Goal: Find specific page/section: Find specific page/section

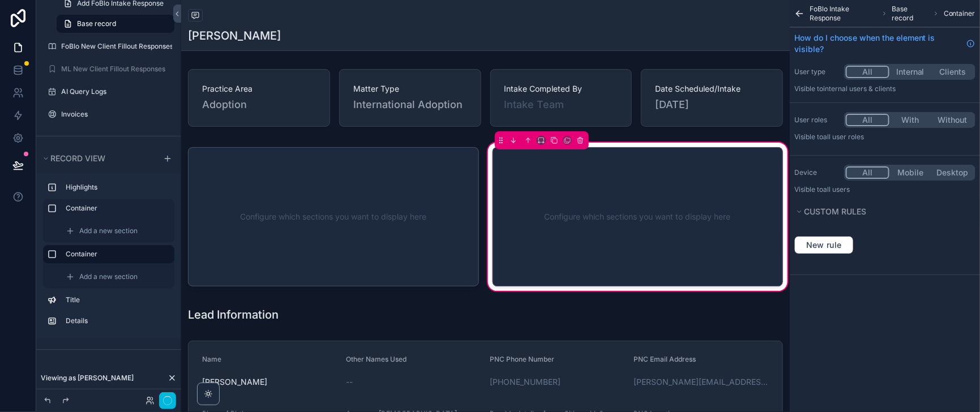
scroll to position [3256, 0]
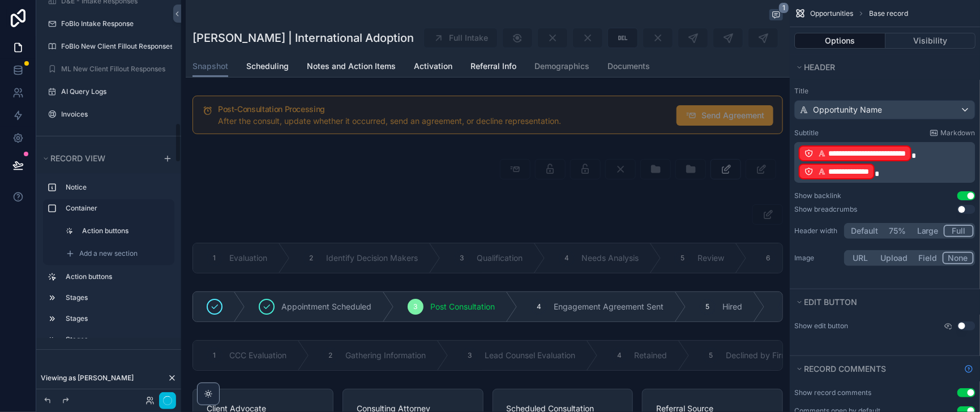
scroll to position [1223, 0]
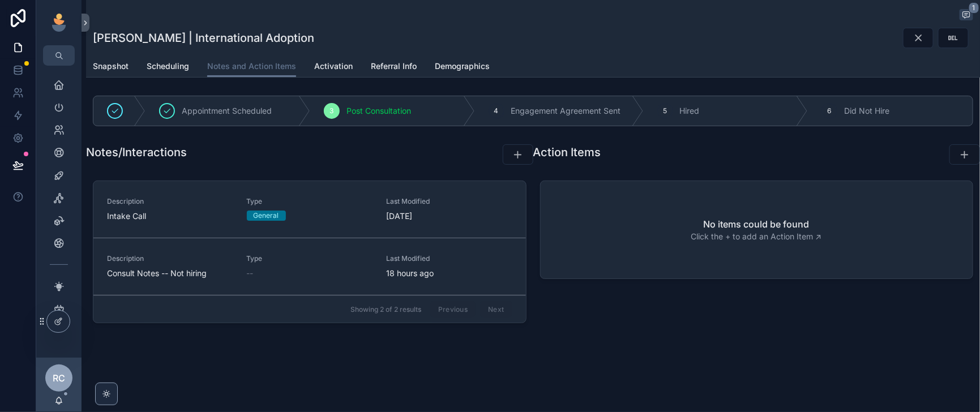
drag, startPoint x: 120, startPoint y: 78, endPoint x: 242, endPoint y: 100, distance: 124.3
click at [120, 72] on span "Snapshot" at bounding box center [111, 66] width 36 height 11
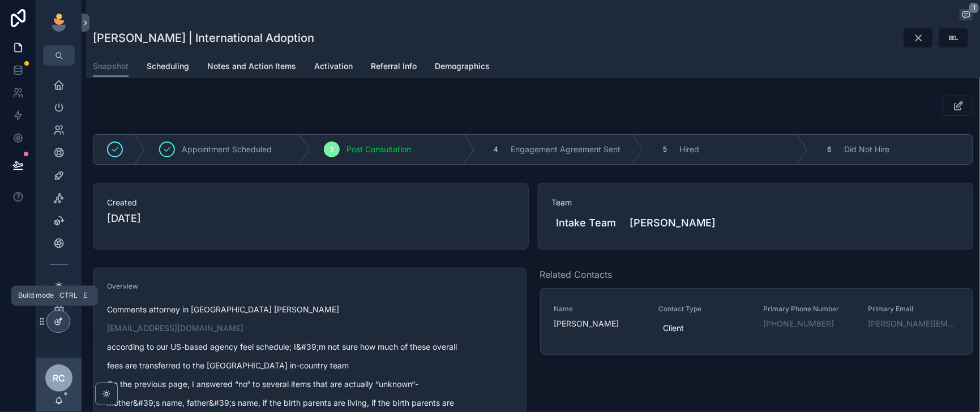
click at [62, 322] on icon at bounding box center [59, 320] width 5 height 5
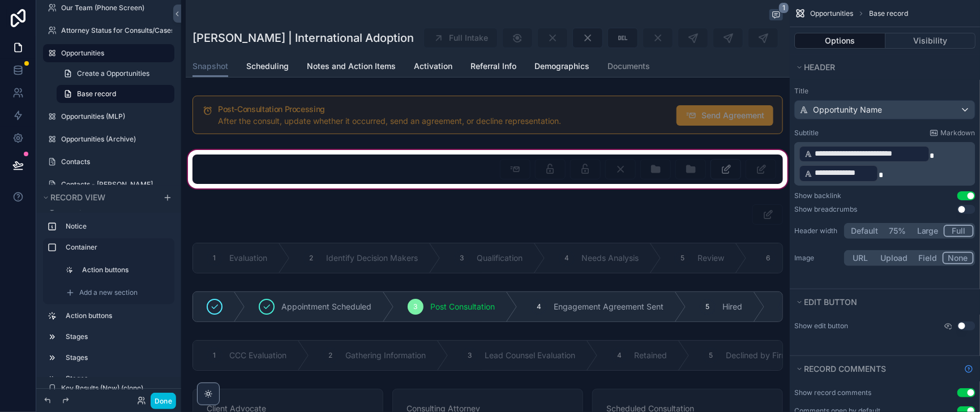
scroll to position [141, 0]
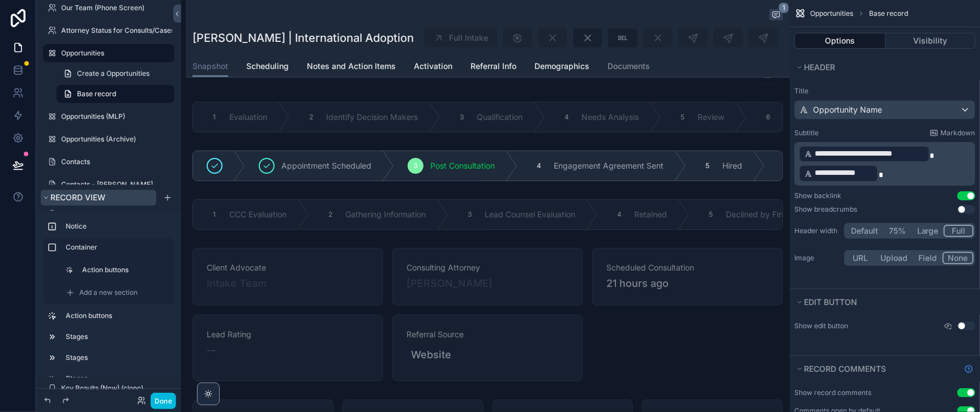
click at [49, 195] on icon "scrollable content" at bounding box center [45, 198] width 7 height 7
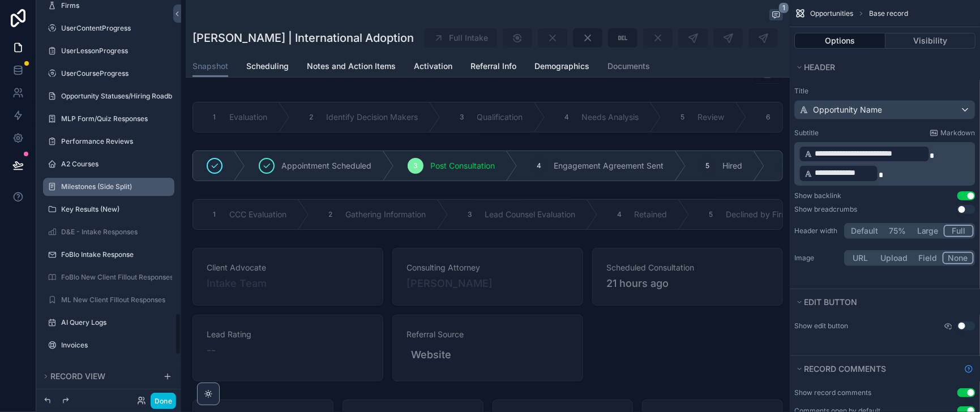
scroll to position [3322, 0]
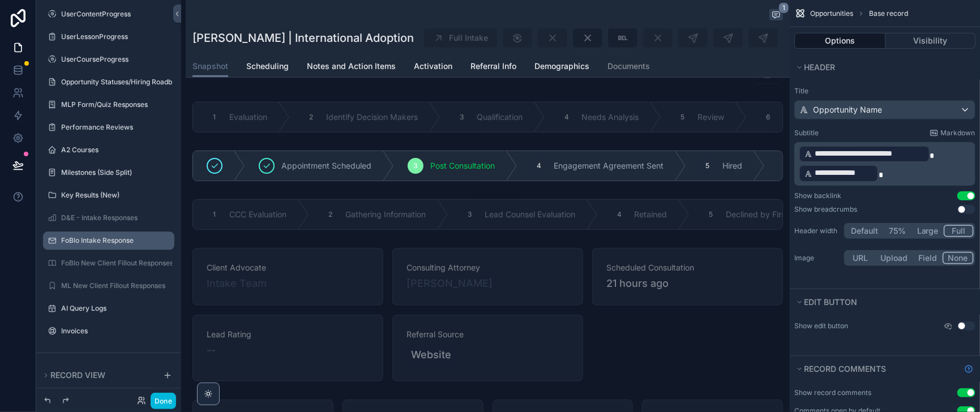
click at [114, 236] on label "FoBlo Intake Response" at bounding box center [114, 240] width 106 height 9
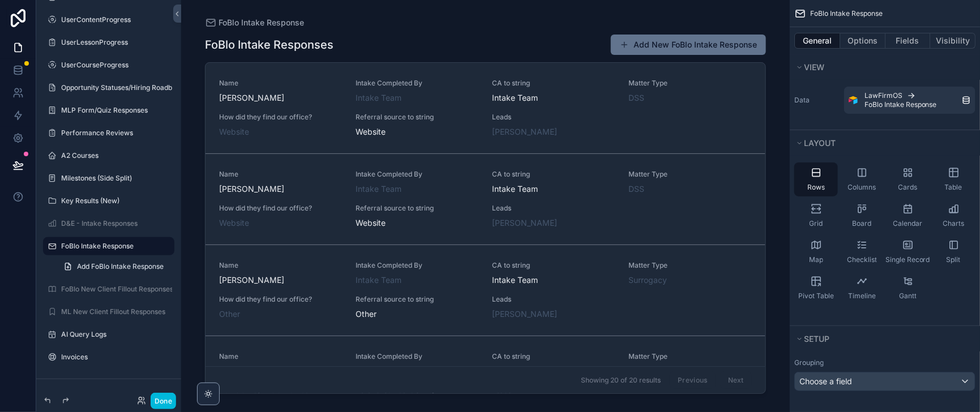
drag, startPoint x: 750, startPoint y: 100, endPoint x: 747, endPoint y: 180, distance: 79.3
click at [747, 180] on div "scrollable content" at bounding box center [485, 199] width 579 height 399
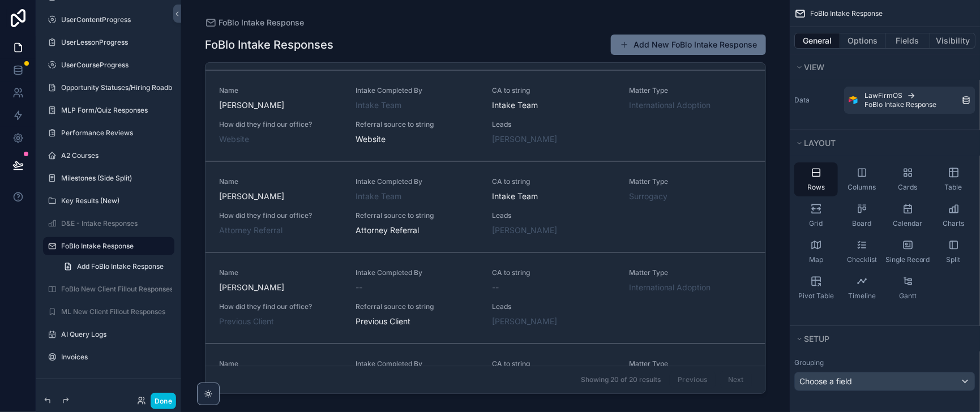
scroll to position [915, 0]
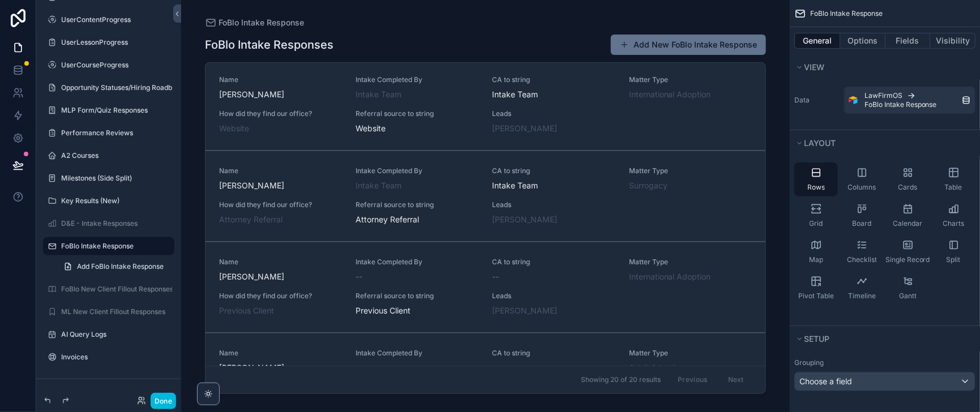
click at [422, 135] on div "Name [PERSON_NAME] Intake Completed By Intake Team CA to string Intake Team Mat…" at bounding box center [485, 105] width 533 height 59
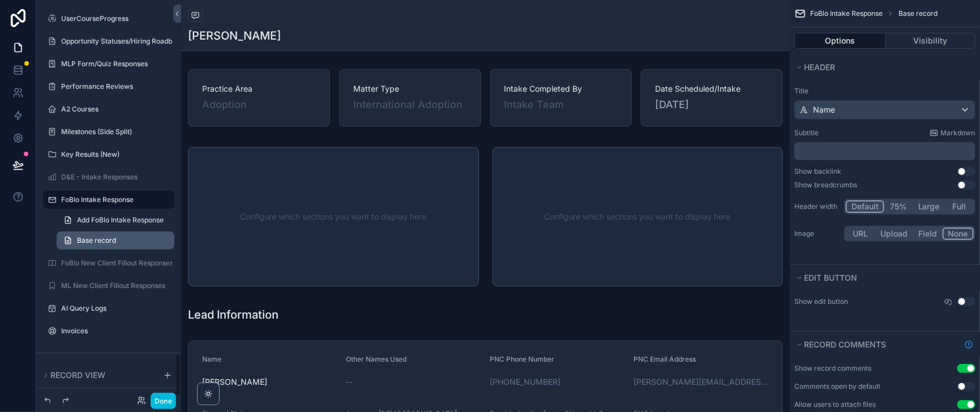
scroll to position [3322, 0]
click at [49, 372] on icon "scrollable content" at bounding box center [45, 375] width 7 height 7
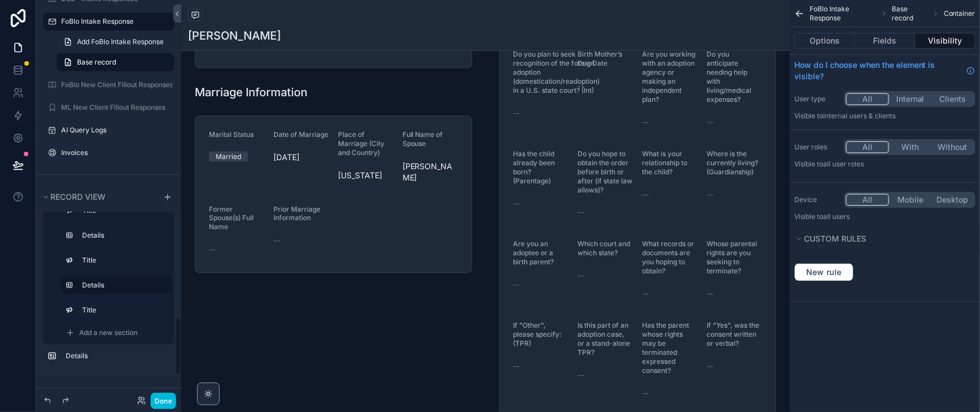
scroll to position [304, 0]
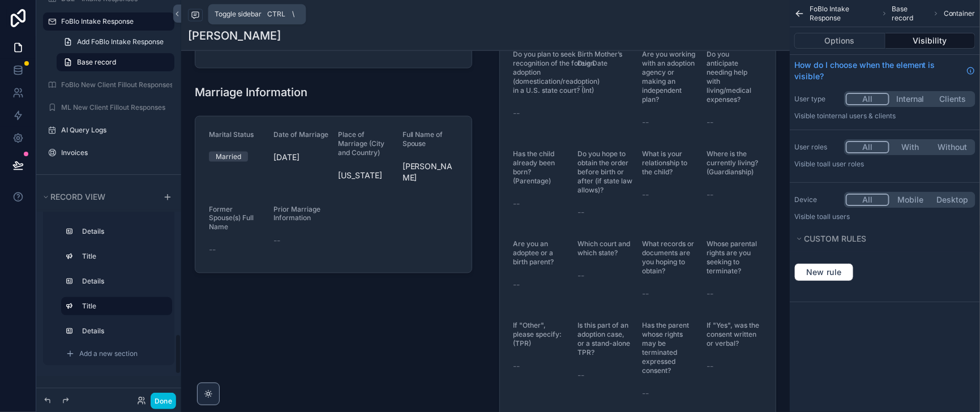
click at [181, 16] on icon at bounding box center [177, 14] width 8 height 8
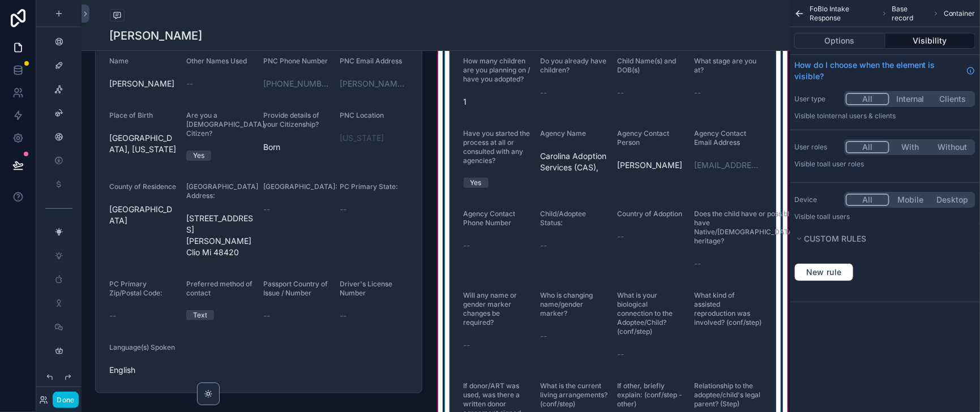
scroll to position [0, 0]
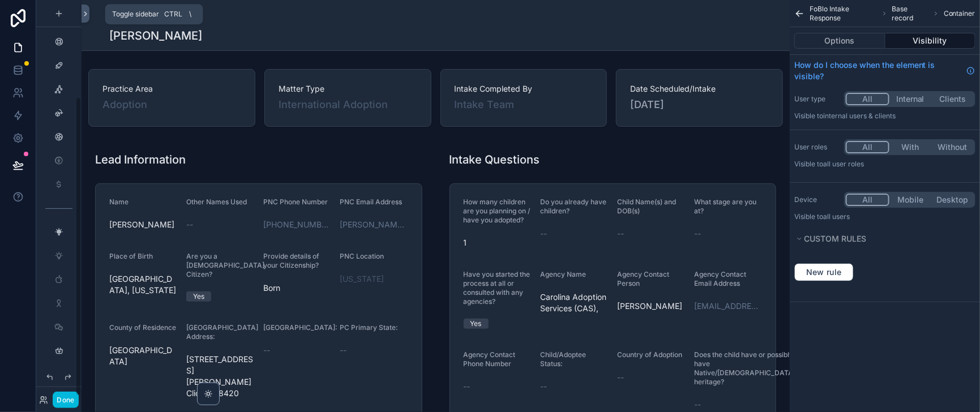
click at [89, 15] on icon at bounding box center [86, 14] width 8 height 8
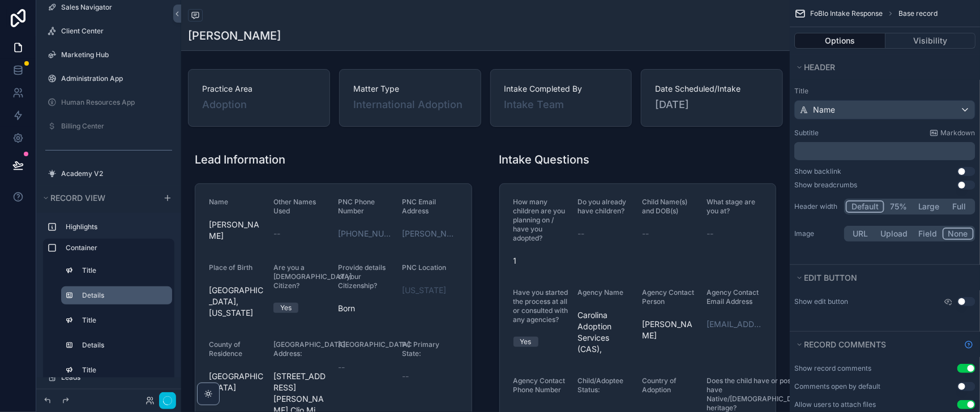
click at [102, 299] on label "Details" at bounding box center [122, 295] width 81 height 9
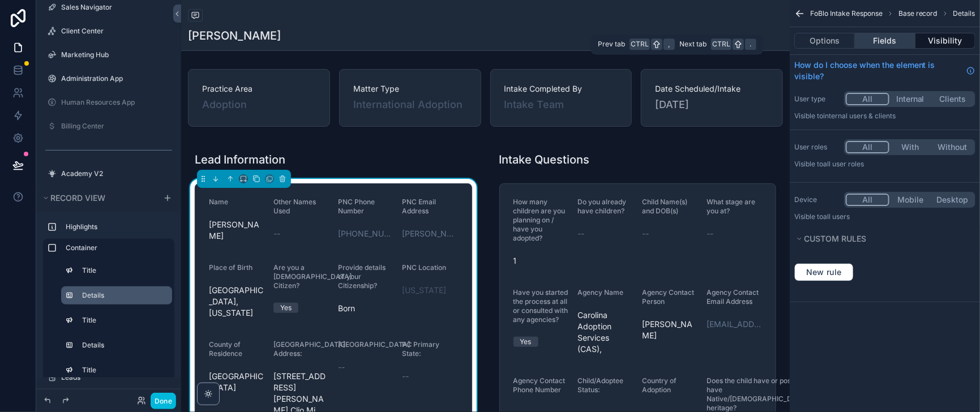
click at [872, 44] on button "Fields" at bounding box center [885, 41] width 60 height 16
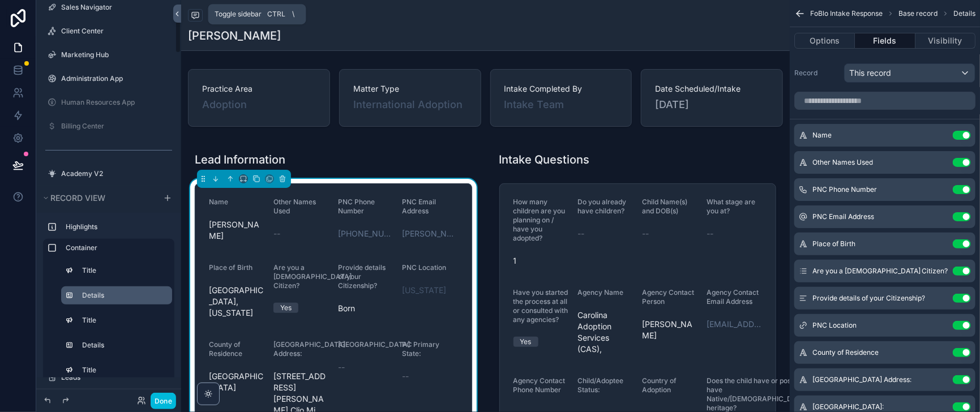
click at [181, 14] on icon at bounding box center [177, 14] width 8 height 8
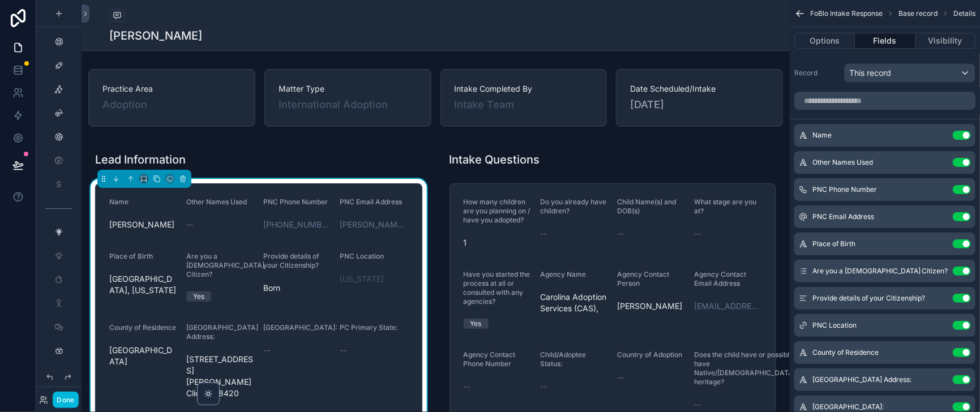
click at [0, 0] on icon "scrollable content" at bounding box center [0, 0] width 0 height 0
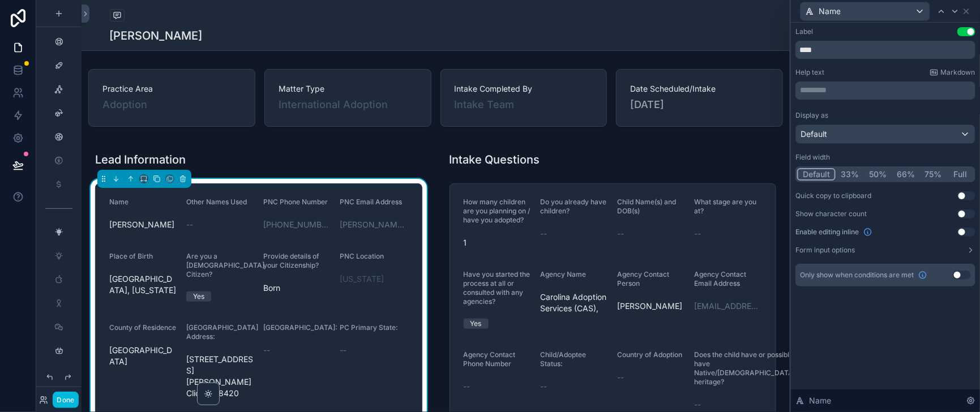
click at [864, 181] on button "50%" at bounding box center [878, 174] width 28 height 12
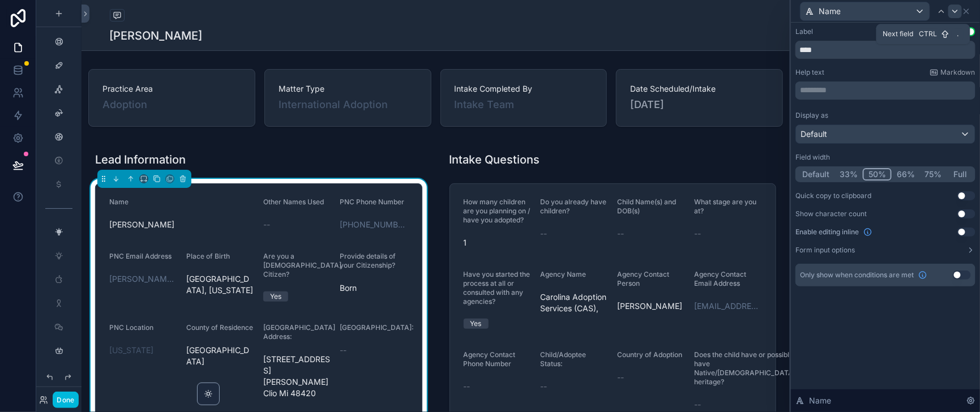
click at [952, 16] on icon at bounding box center [955, 11] width 9 height 9
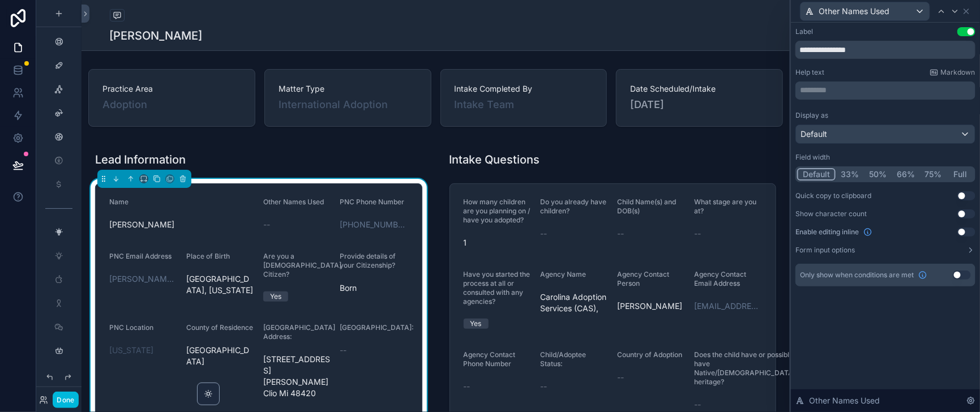
click at [870, 181] on button "50%" at bounding box center [878, 174] width 28 height 12
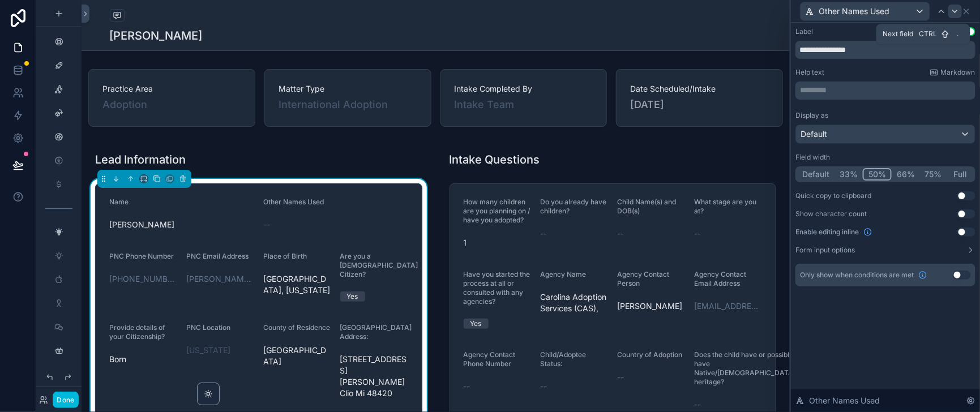
click at [953, 13] on icon at bounding box center [955, 11] width 9 height 9
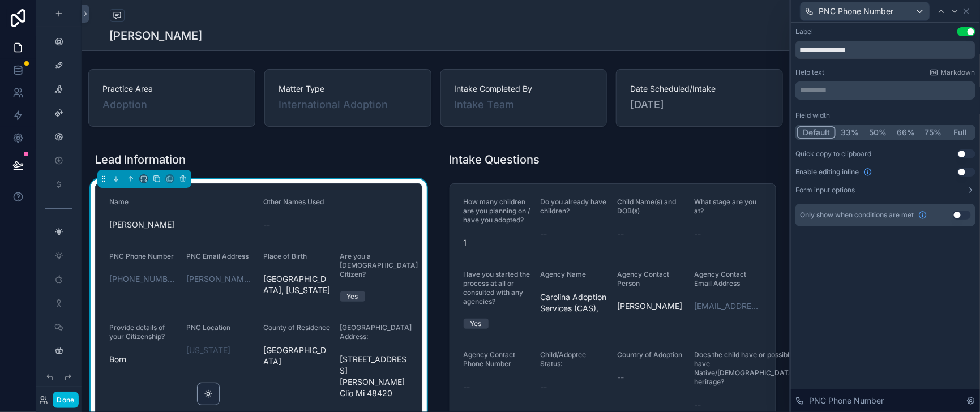
click at [864, 139] on button "50%" at bounding box center [878, 132] width 28 height 12
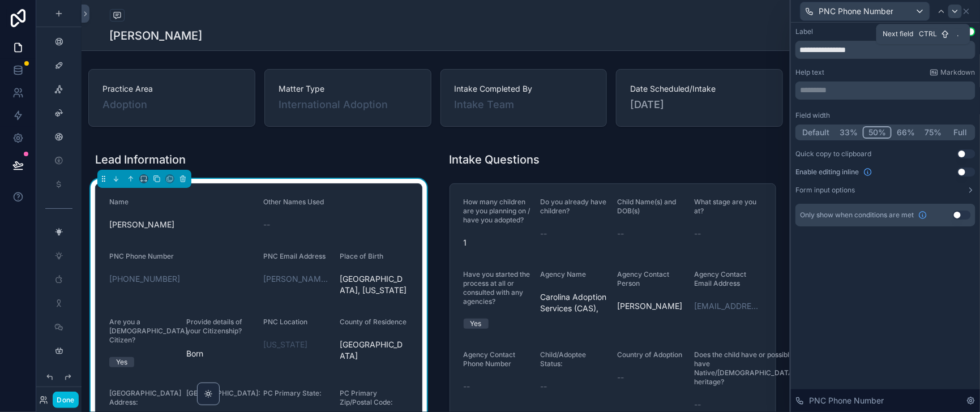
click at [956, 13] on icon at bounding box center [955, 11] width 9 height 9
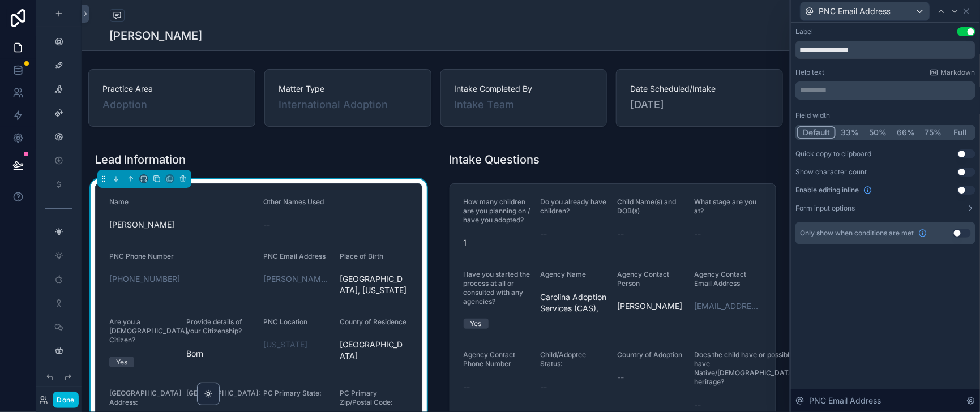
click at [864, 139] on button "50%" at bounding box center [878, 132] width 28 height 12
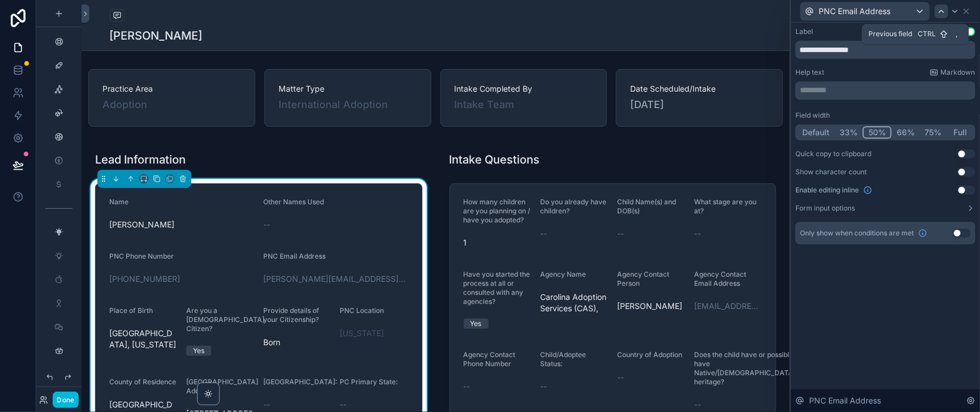
click at [941, 14] on icon at bounding box center [941, 11] width 9 height 9
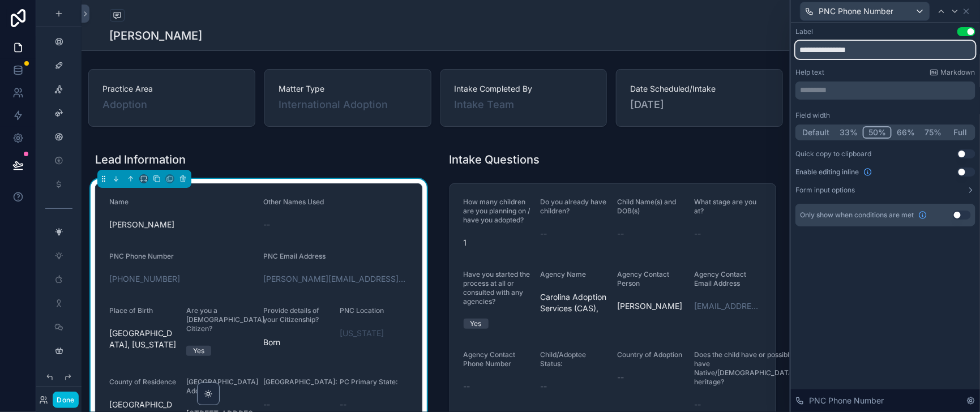
click at [799, 55] on input "**********" at bounding box center [886, 50] width 180 height 18
type input "**********"
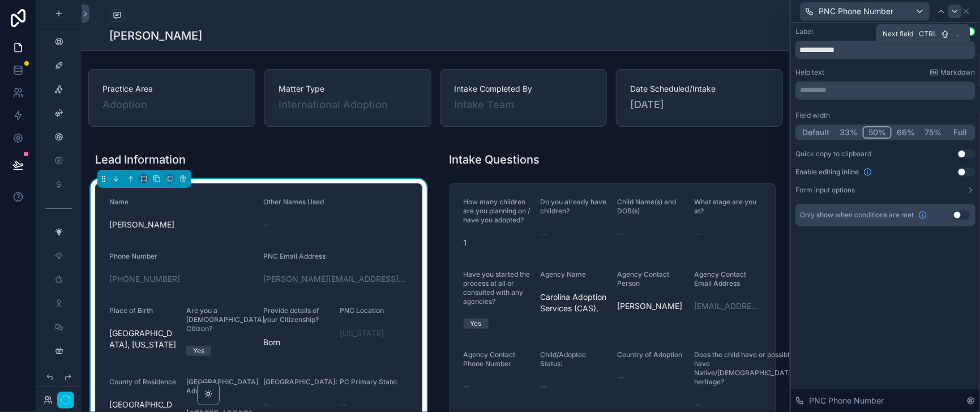
click at [954, 16] on icon at bounding box center [955, 11] width 9 height 9
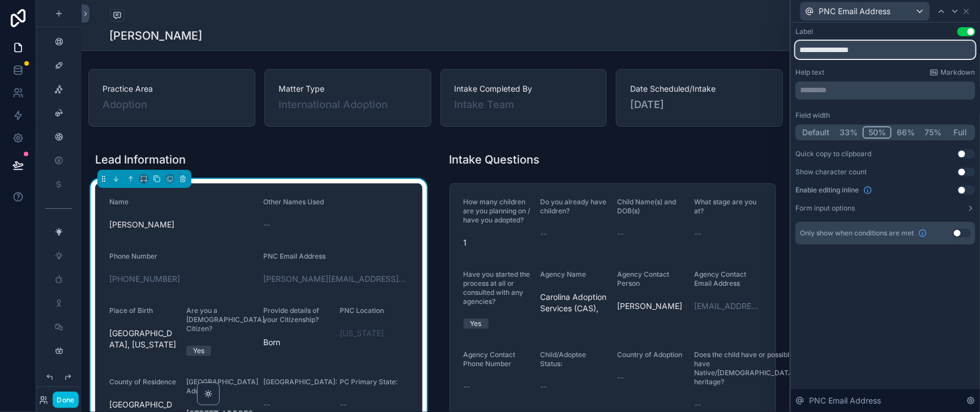
click at [801, 51] on input "**********" at bounding box center [886, 50] width 180 height 18
type input "**********"
click at [956, 15] on icon at bounding box center [955, 11] width 9 height 9
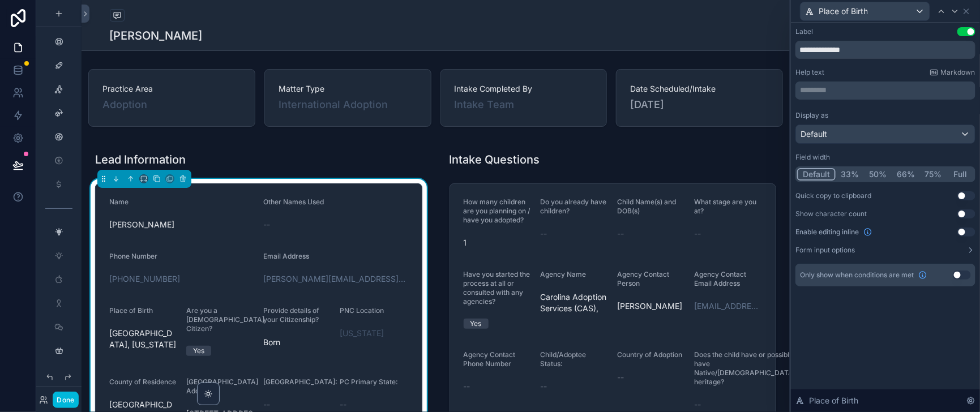
click at [864, 181] on button "50%" at bounding box center [878, 174] width 28 height 12
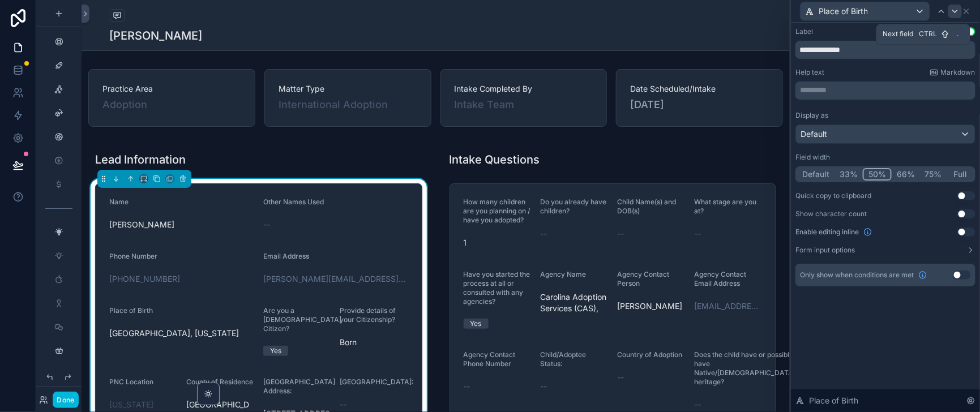
click at [953, 15] on icon at bounding box center [955, 11] width 9 height 9
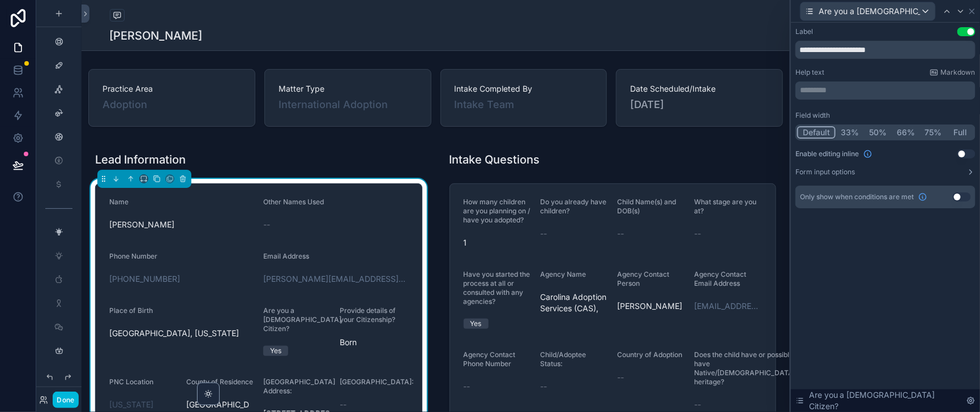
click at [864, 139] on button "50%" at bounding box center [878, 132] width 28 height 12
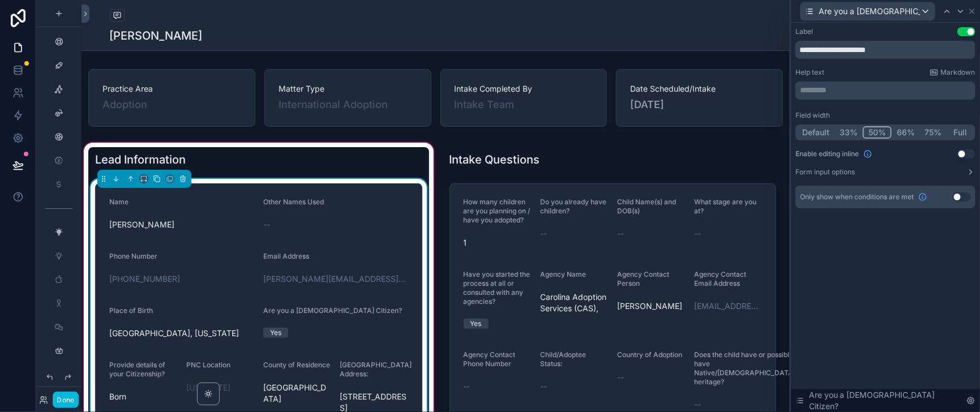
scroll to position [141, 0]
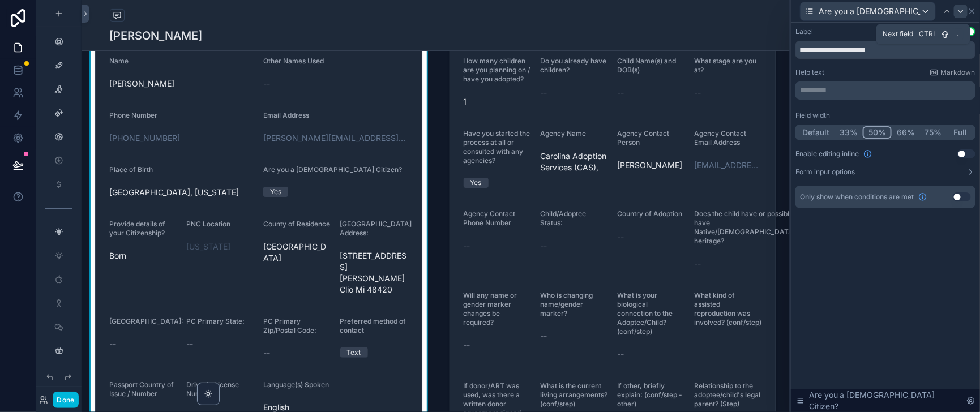
click at [957, 16] on icon at bounding box center [961, 11] width 9 height 9
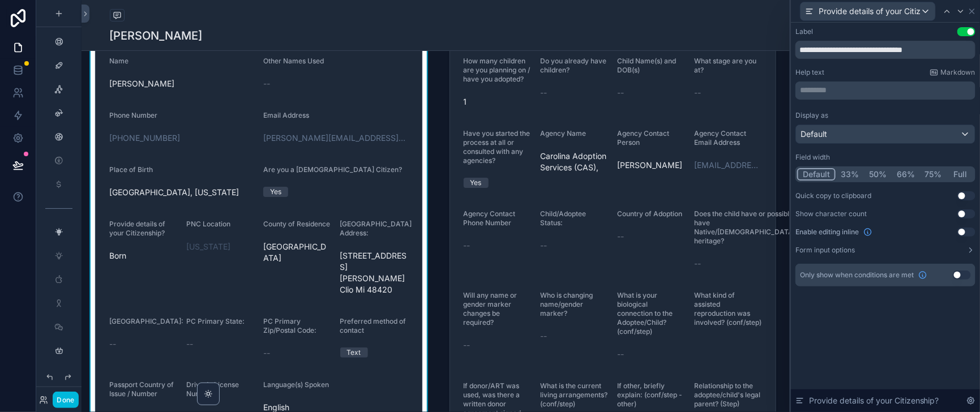
click at [865, 181] on button "50%" at bounding box center [878, 174] width 28 height 12
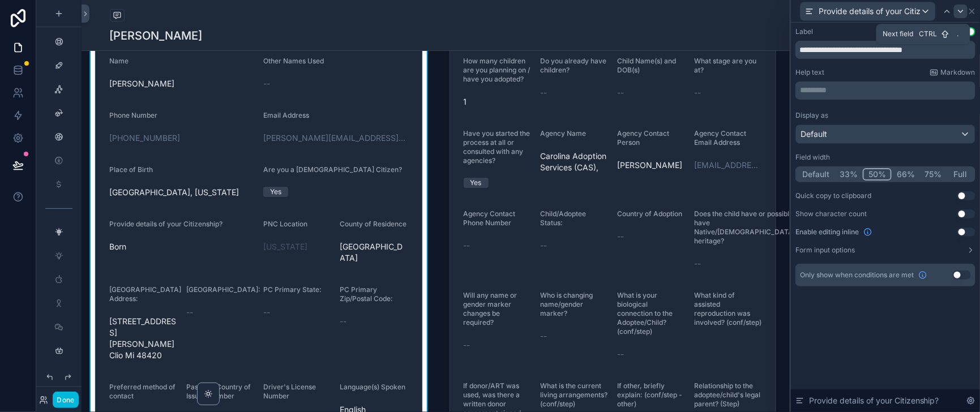
click at [957, 14] on icon at bounding box center [961, 11] width 9 height 9
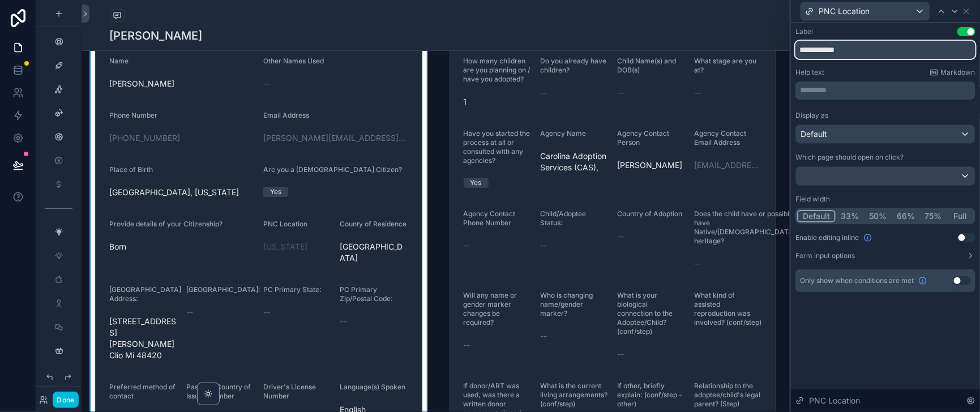
click at [799, 59] on input "**********" at bounding box center [886, 50] width 180 height 18
type input "********"
click at [865, 223] on button "50%" at bounding box center [878, 216] width 28 height 12
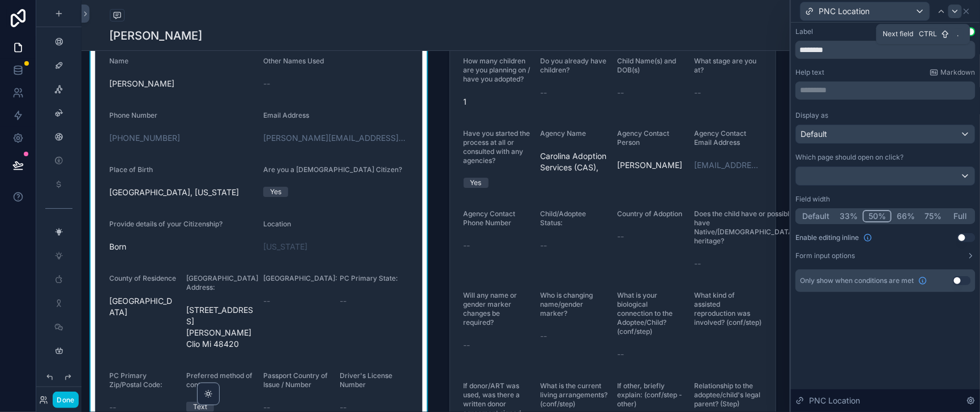
click at [954, 10] on icon at bounding box center [955, 11] width 9 height 9
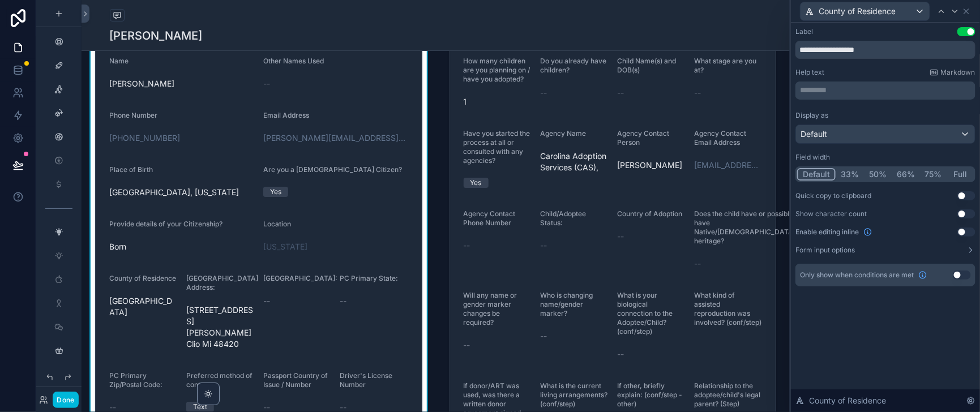
click at [864, 181] on button "50%" at bounding box center [878, 174] width 28 height 12
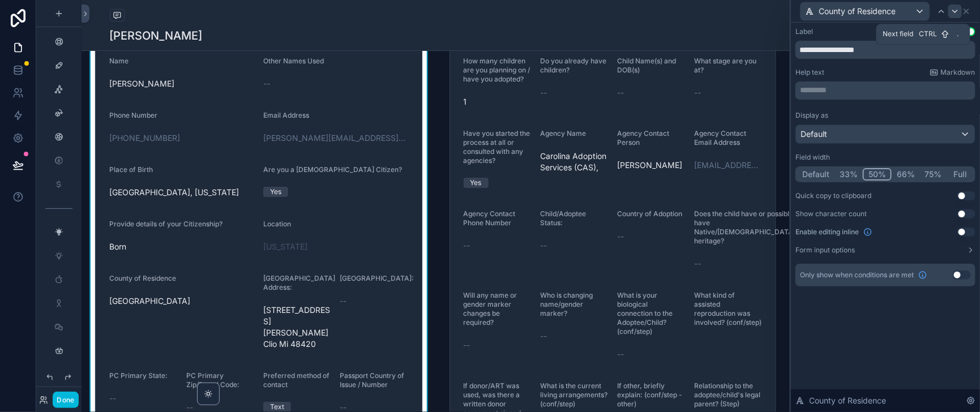
click at [951, 10] on icon at bounding box center [955, 11] width 9 height 9
click at [953, 181] on button "Full" at bounding box center [961, 174] width 27 height 12
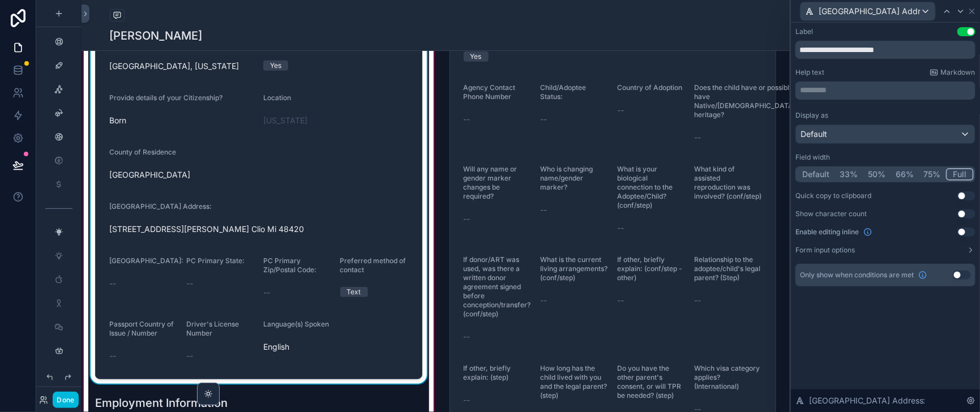
scroll to position [283, 0]
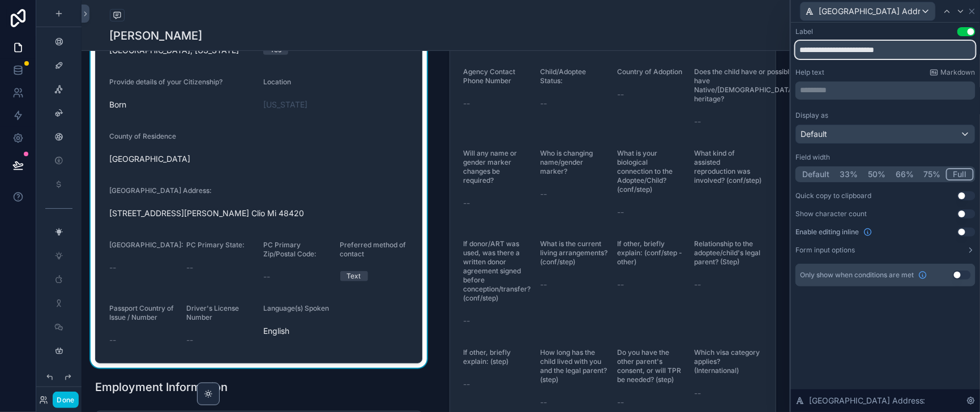
click at [828, 56] on input "**********" at bounding box center [886, 50] width 180 height 18
type input "**********"
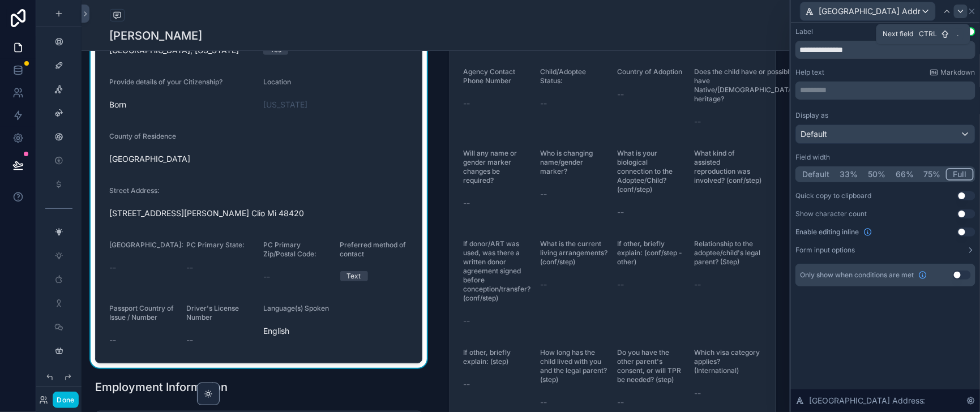
click at [954, 13] on div at bounding box center [961, 12] width 14 height 14
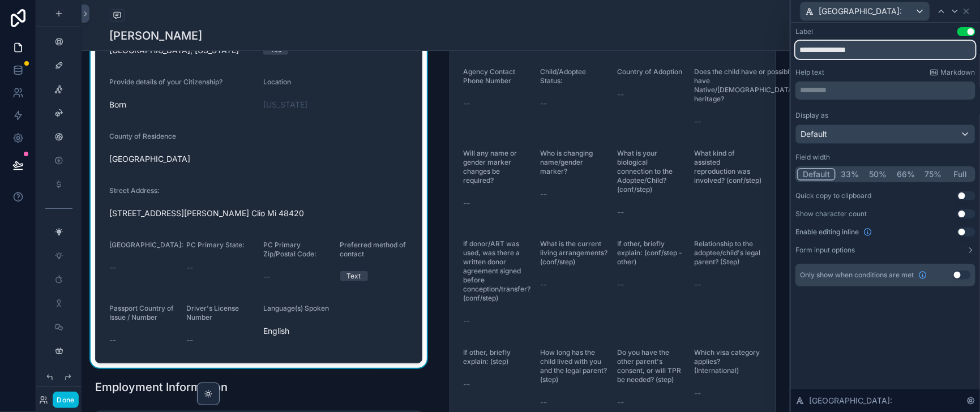
click at [827, 55] on input "**********" at bounding box center [886, 50] width 180 height 18
type input "*****"
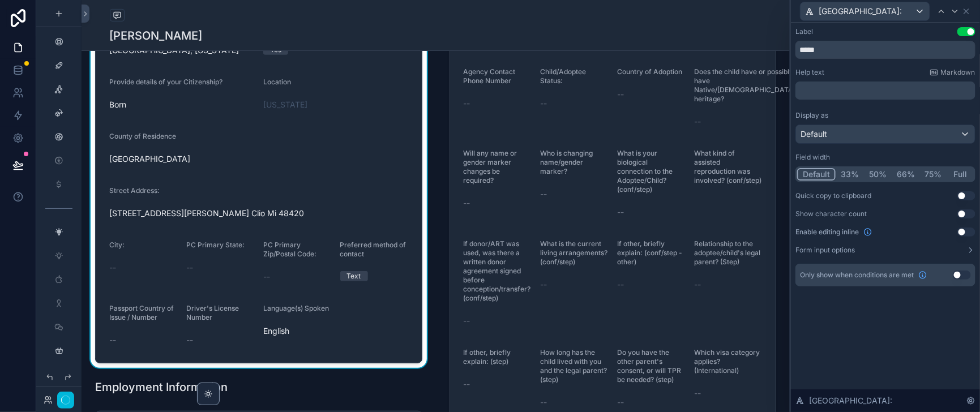
click at [864, 181] on button "50%" at bounding box center [878, 174] width 28 height 12
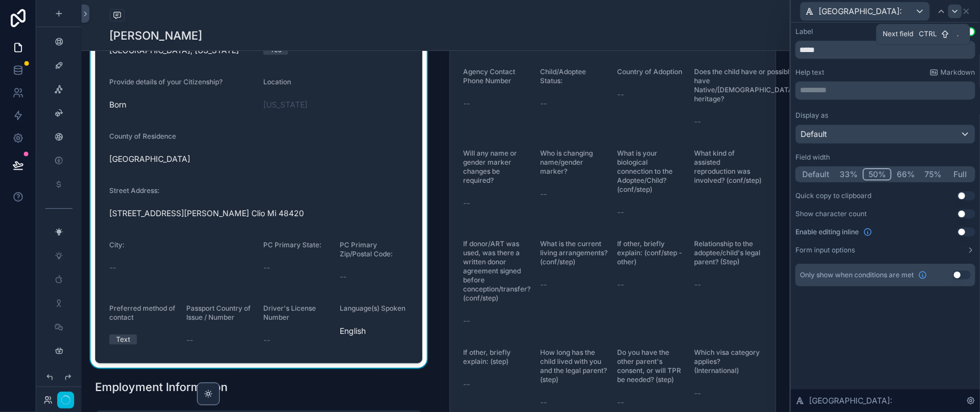
click at [956, 12] on icon at bounding box center [955, 11] width 5 height 2
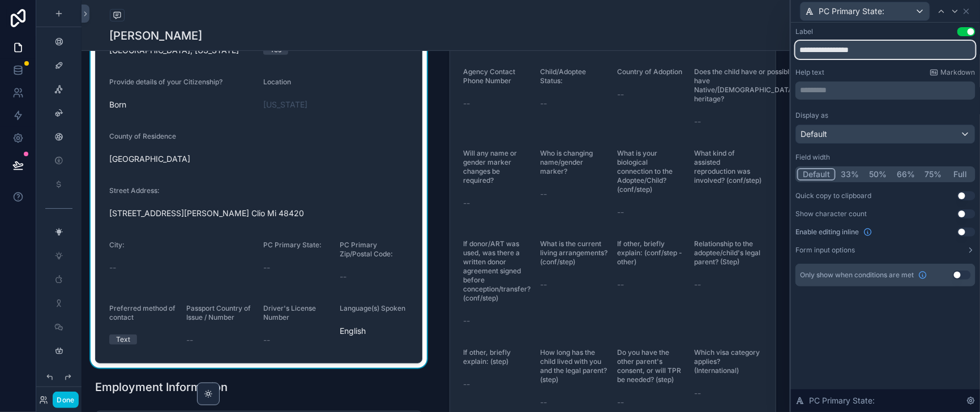
click at [826, 58] on input "**********" at bounding box center [886, 50] width 180 height 18
type input "******"
click at [865, 181] on button "50%" at bounding box center [878, 174] width 28 height 12
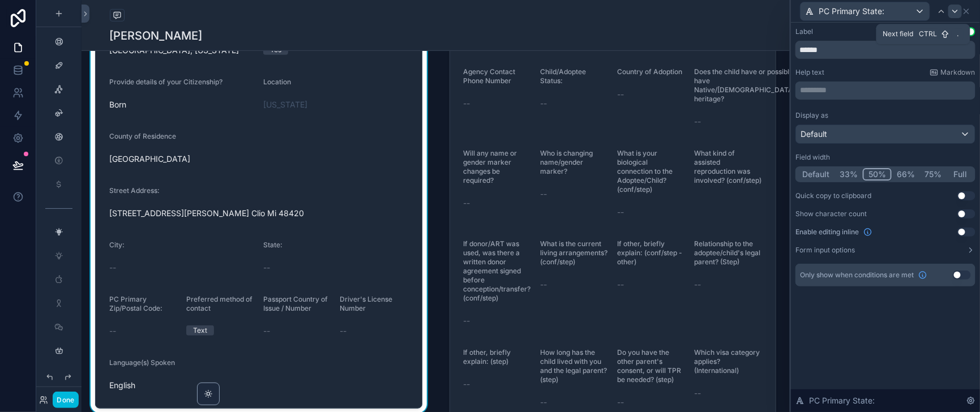
click at [952, 14] on icon at bounding box center [955, 11] width 9 height 9
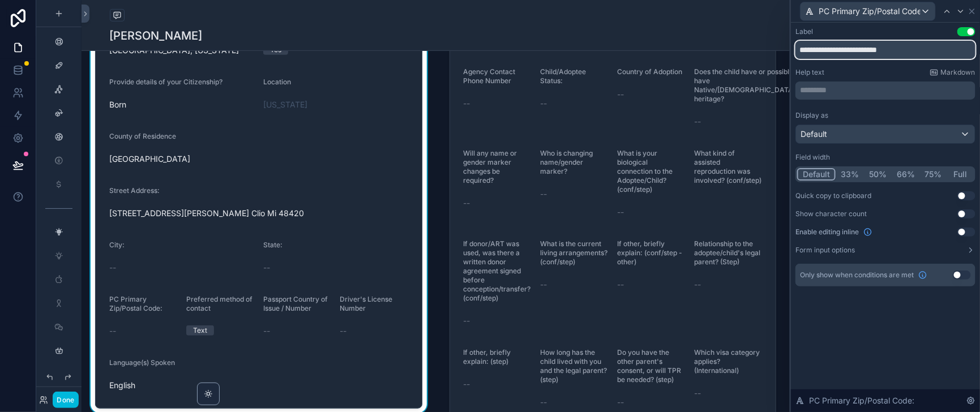
click at [829, 53] on input "**********" at bounding box center [886, 50] width 180 height 18
type input "**********"
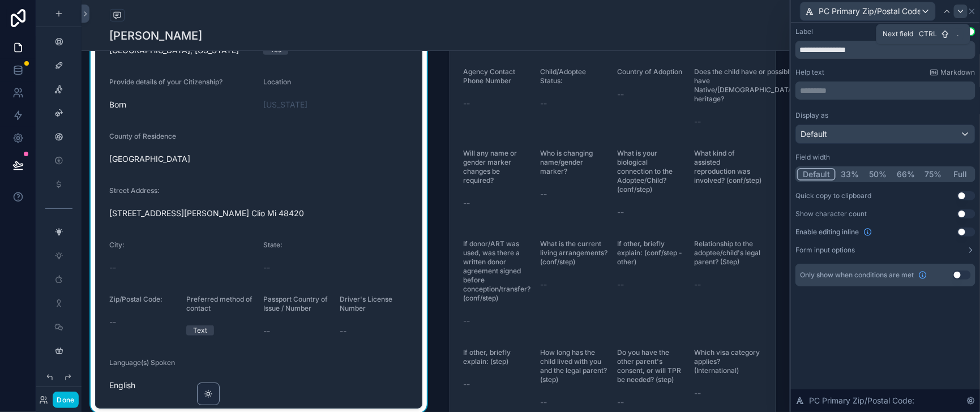
click at [958, 18] on div at bounding box center [961, 12] width 14 height 14
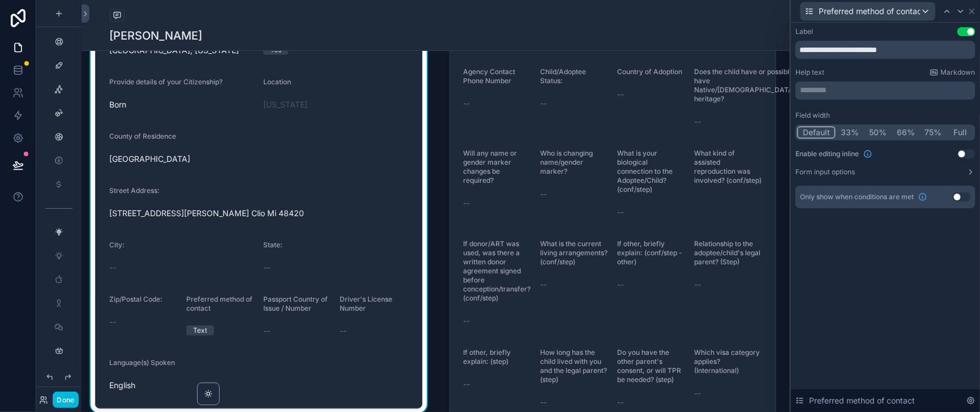
click at [864, 139] on button "50%" at bounding box center [878, 132] width 28 height 12
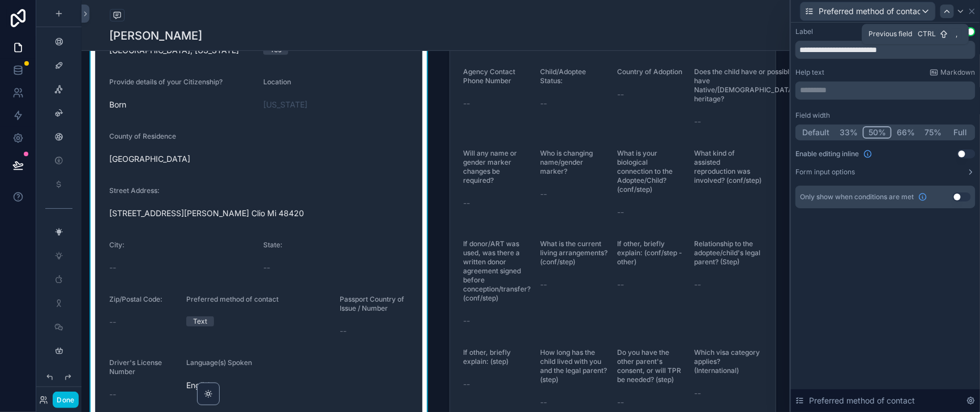
click at [943, 13] on icon at bounding box center [947, 11] width 9 height 9
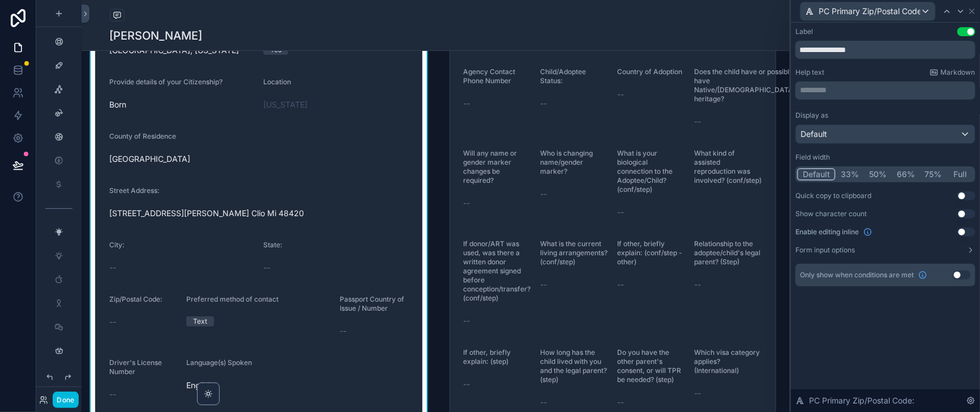
click at [865, 181] on button "50%" at bounding box center [878, 174] width 28 height 12
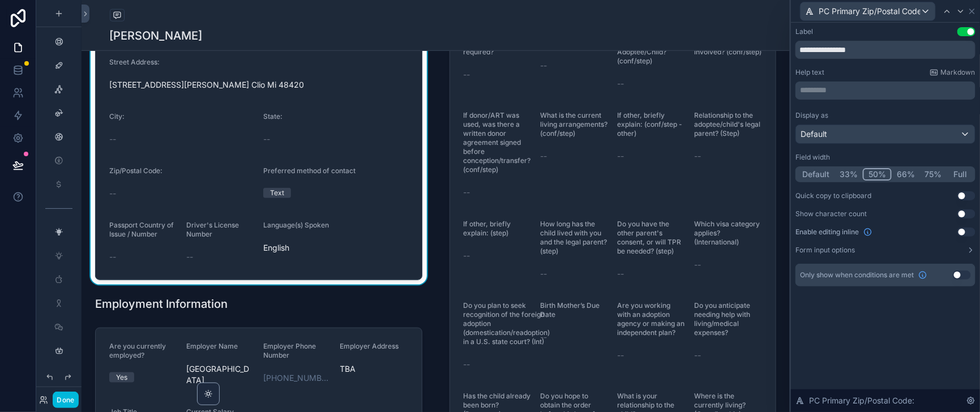
scroll to position [424, 0]
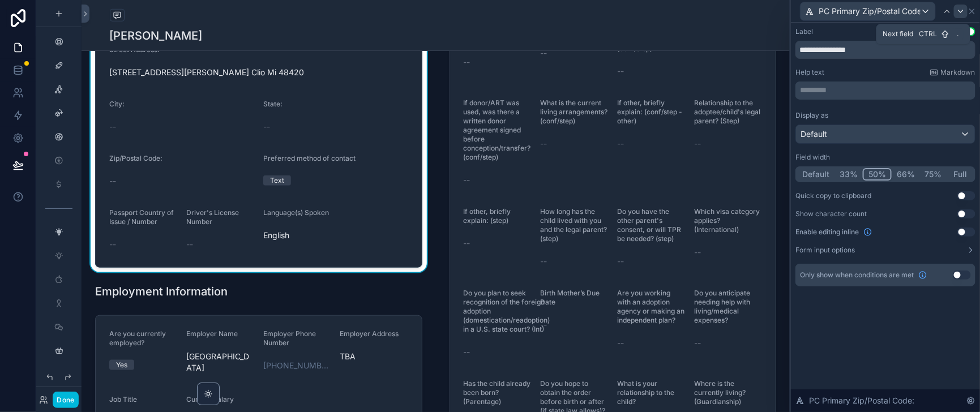
click at [959, 12] on icon at bounding box center [961, 11] width 5 height 2
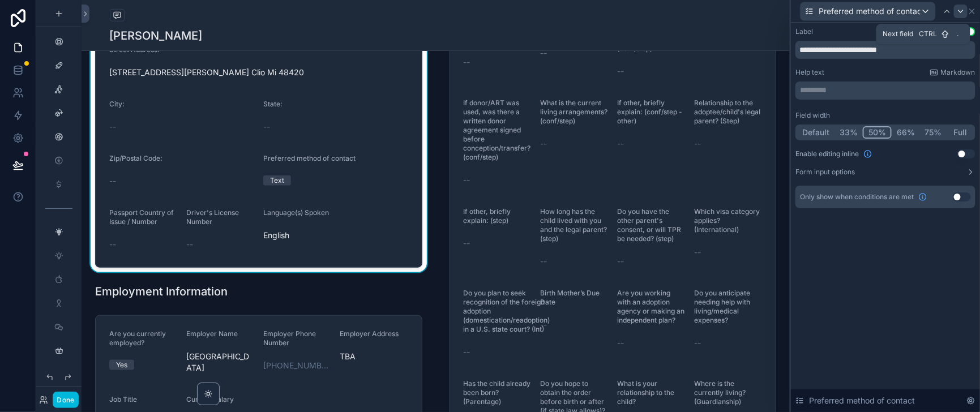
click at [958, 13] on icon at bounding box center [961, 11] width 9 height 9
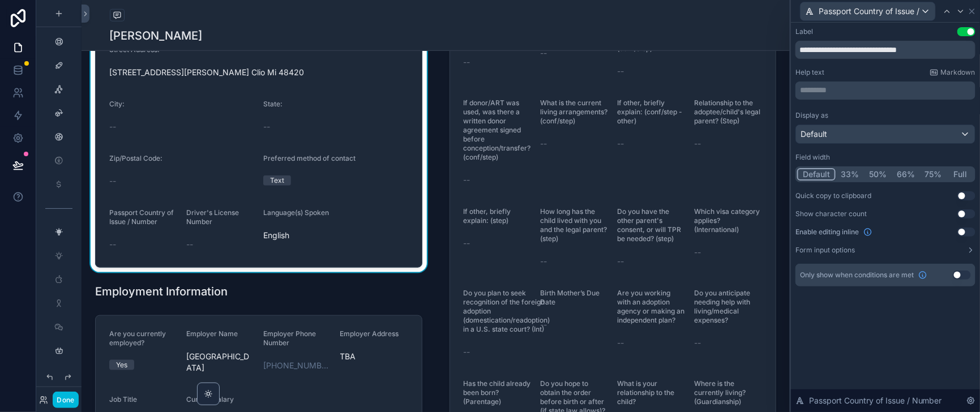
click at [864, 181] on button "50%" at bounding box center [878, 174] width 28 height 12
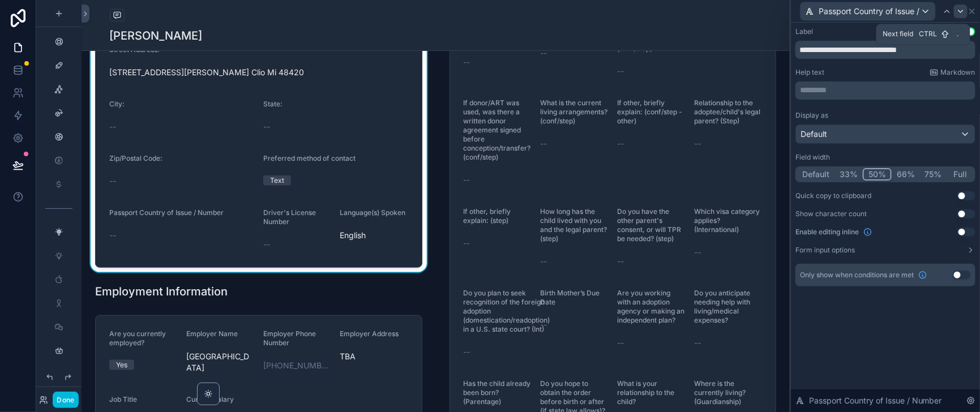
click at [957, 13] on icon at bounding box center [961, 11] width 9 height 9
click at [864, 181] on button "50%" at bounding box center [878, 174] width 28 height 12
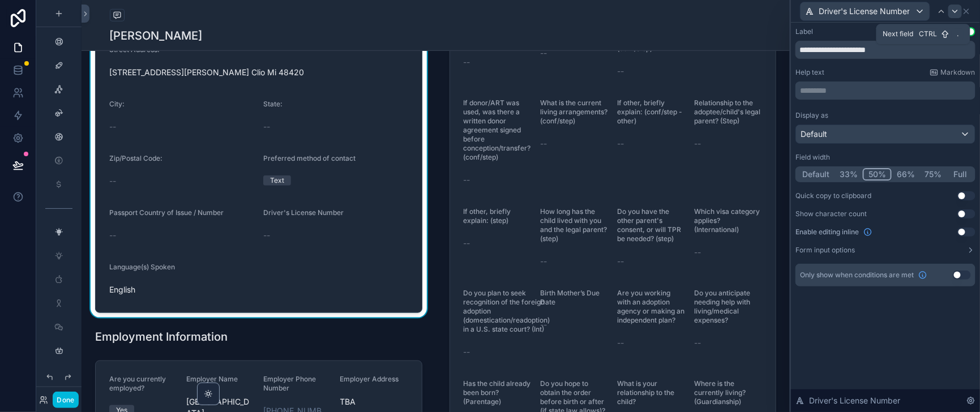
click at [956, 12] on icon at bounding box center [955, 11] width 9 height 9
click at [865, 181] on button "50%" at bounding box center [878, 174] width 28 height 12
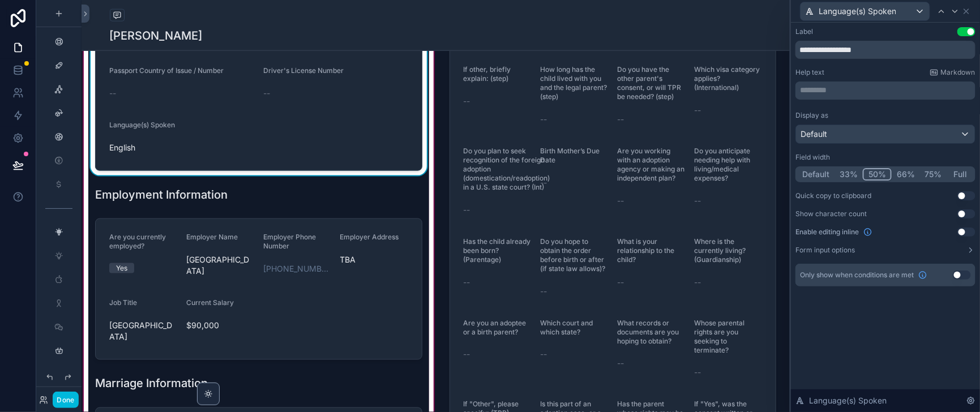
scroll to position [707, 0]
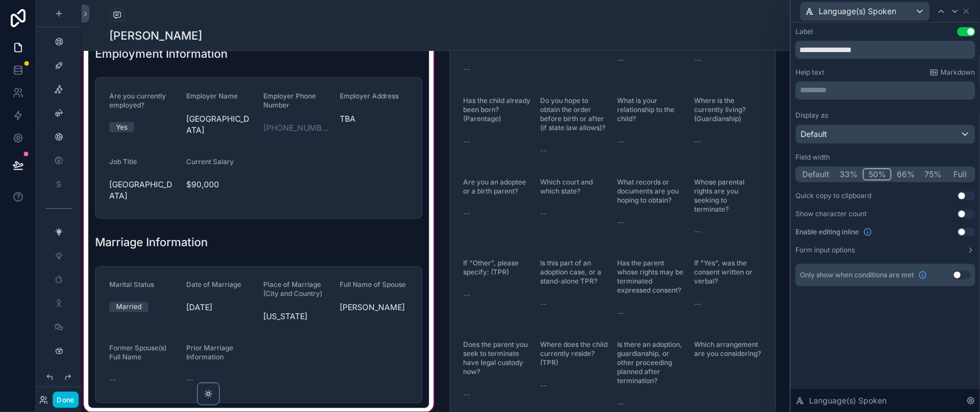
click at [338, 224] on div "scrollable content" at bounding box center [258, 148] width 341 height 151
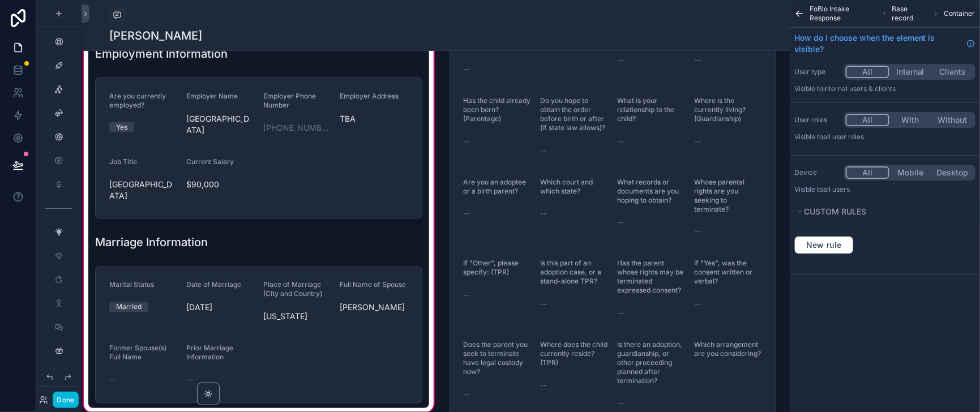
click at [338, 224] on div "scrollable content" at bounding box center [258, 148] width 341 height 151
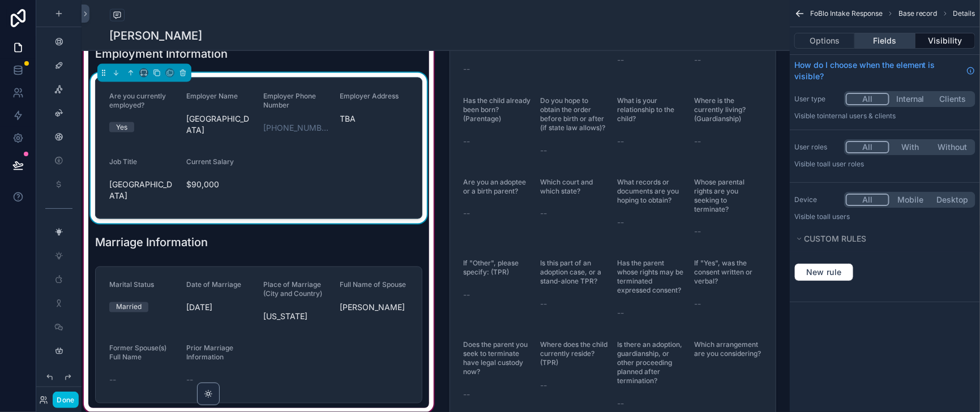
click at [877, 46] on button "Fields" at bounding box center [885, 41] width 60 height 16
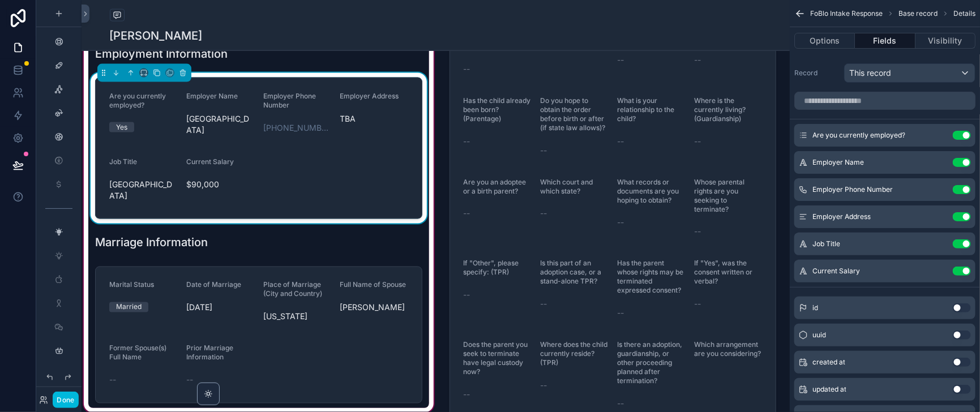
click at [0, 0] on icon "scrollable content" at bounding box center [0, 0] width 0 height 0
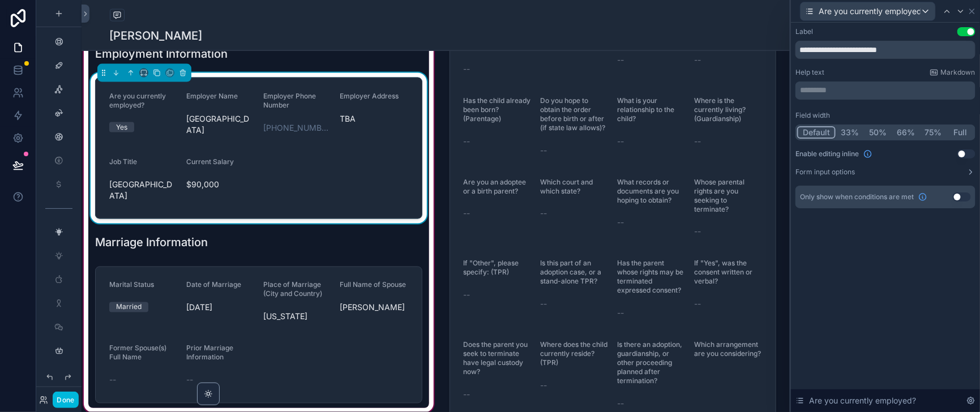
click at [864, 139] on button "50%" at bounding box center [878, 132] width 28 height 12
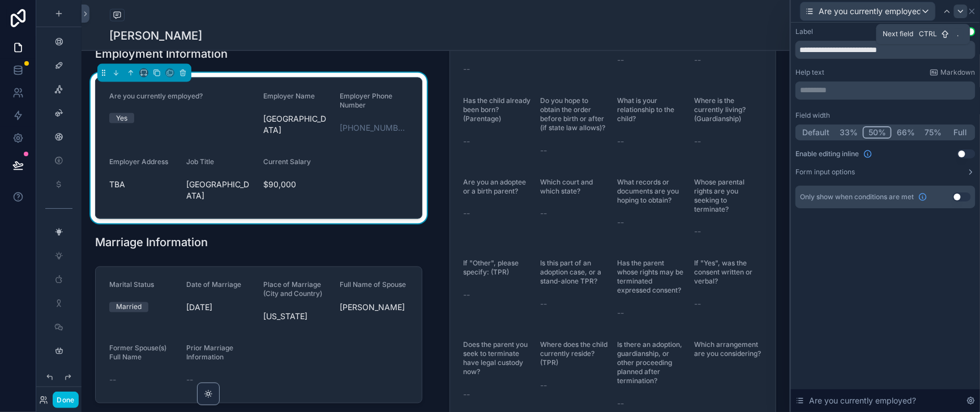
click at [957, 14] on icon at bounding box center [961, 11] width 9 height 9
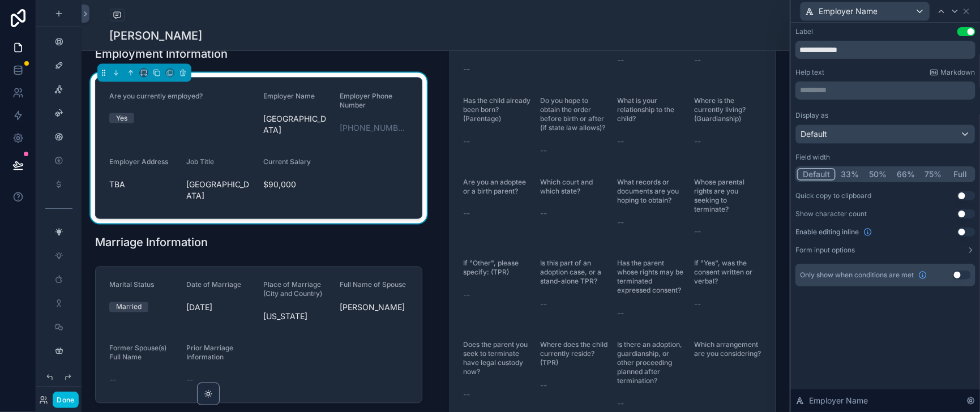
click at [864, 181] on button "50%" at bounding box center [878, 174] width 28 height 12
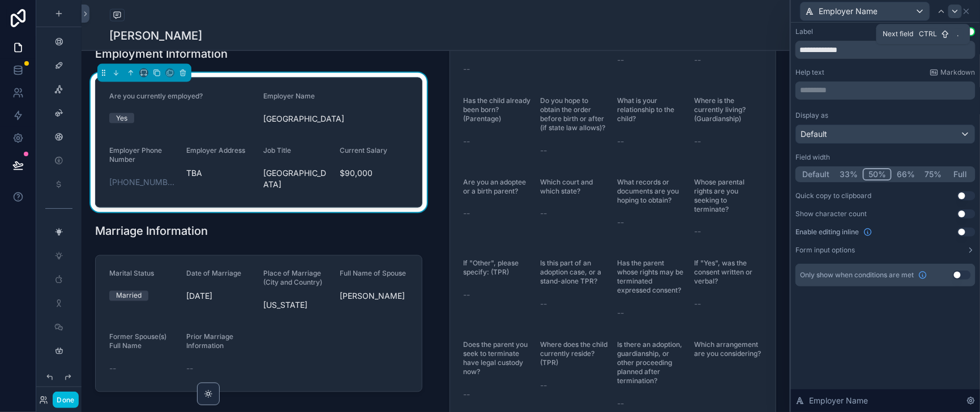
click at [953, 14] on icon at bounding box center [955, 11] width 9 height 9
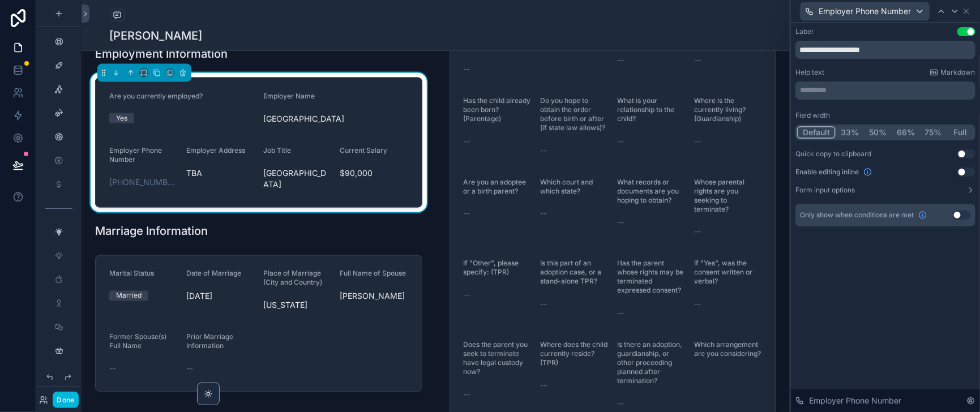
click at [864, 139] on button "50%" at bounding box center [878, 132] width 28 height 12
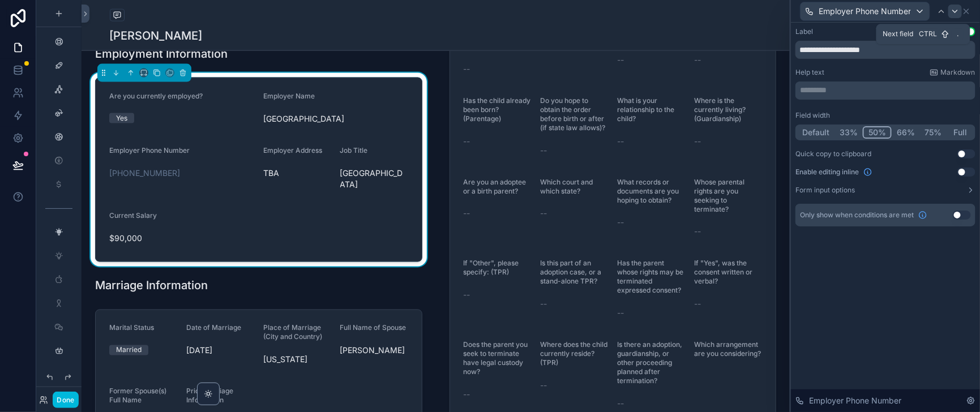
click at [952, 13] on icon at bounding box center [955, 11] width 9 height 9
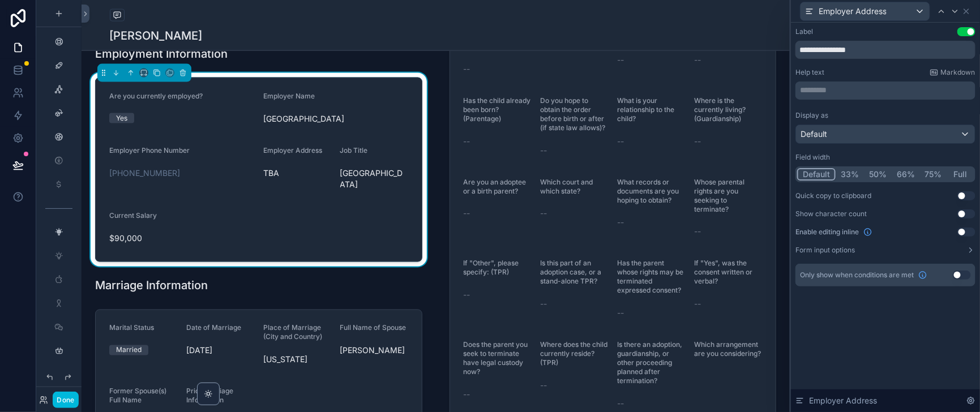
click at [864, 181] on button "50%" at bounding box center [878, 174] width 28 height 12
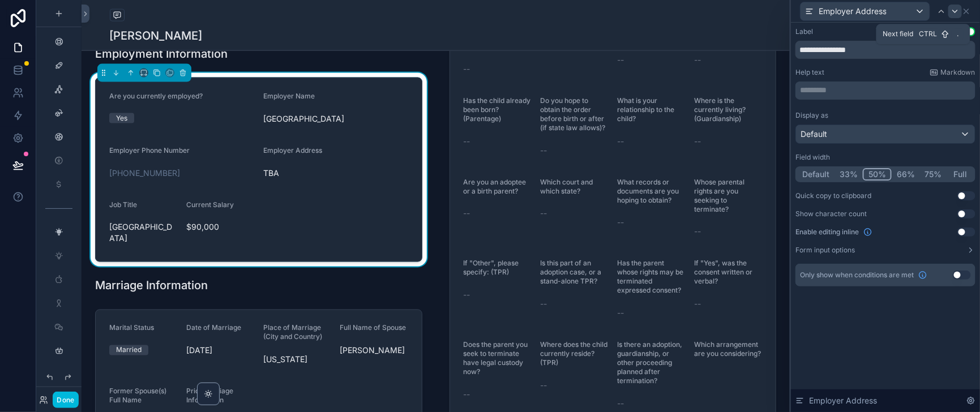
click at [952, 14] on icon at bounding box center [955, 11] width 9 height 9
click at [866, 181] on button "50%" at bounding box center [878, 174] width 28 height 12
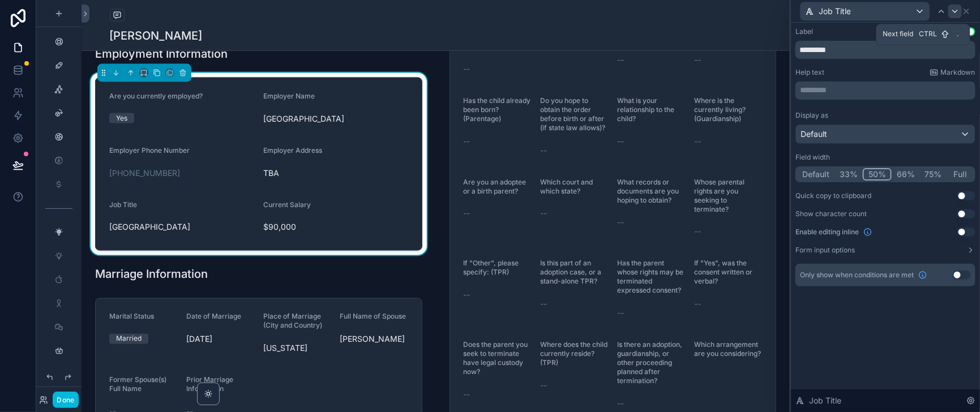
click at [956, 9] on icon at bounding box center [955, 11] width 9 height 9
click at [864, 181] on button "50%" at bounding box center [878, 174] width 28 height 12
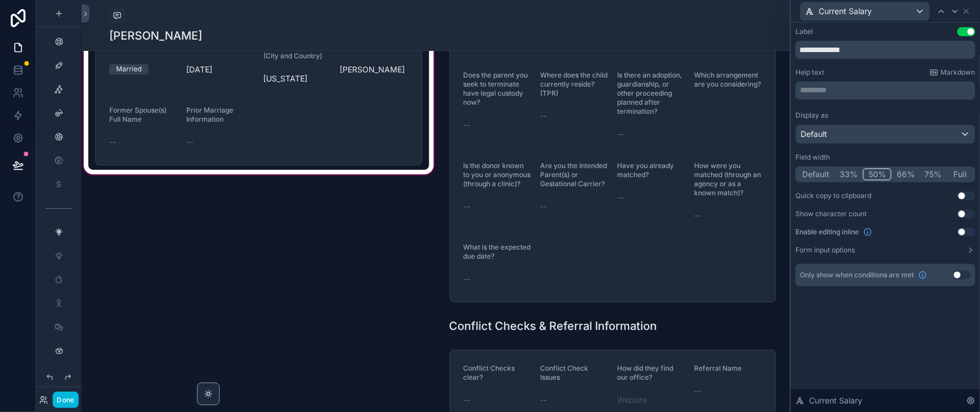
scroll to position [991, 0]
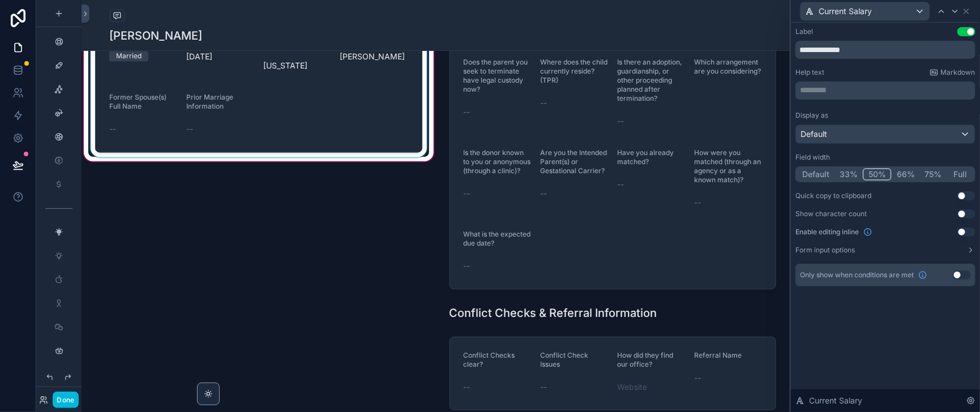
click at [295, 157] on div "scrollable content" at bounding box center [258, 84] width 341 height 146
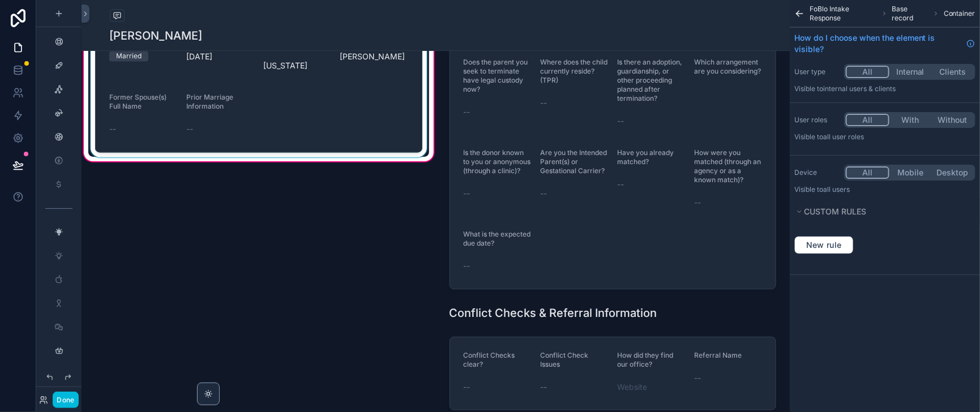
click at [364, 157] on div "scrollable content" at bounding box center [258, 84] width 341 height 146
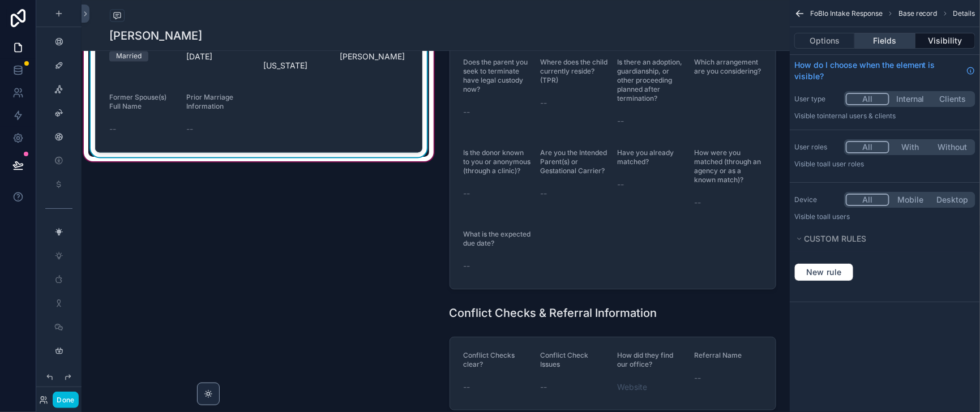
click at [873, 43] on button "Fields" at bounding box center [885, 41] width 60 height 16
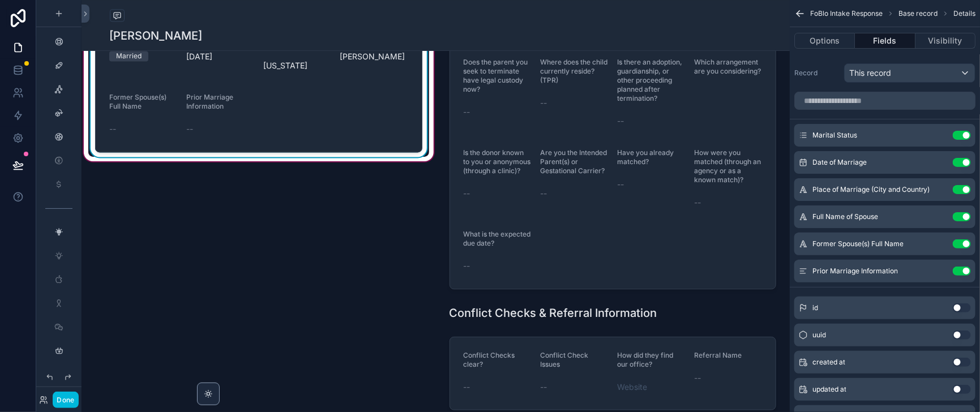
click at [0, 0] on icon "scrollable content" at bounding box center [0, 0] width 0 height 0
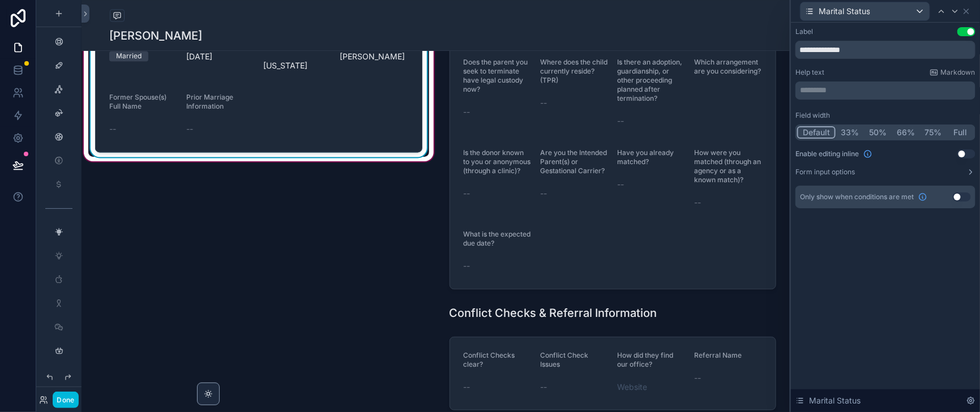
click at [864, 139] on button "50%" at bounding box center [878, 132] width 28 height 12
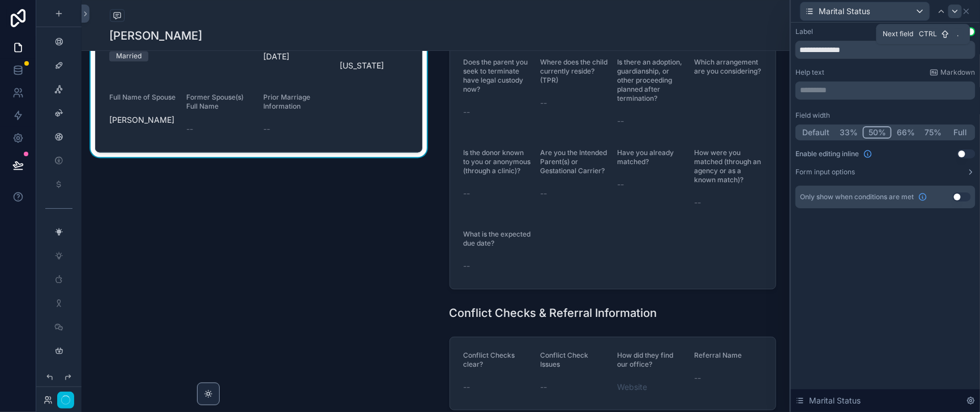
click at [952, 18] on div at bounding box center [956, 12] width 14 height 14
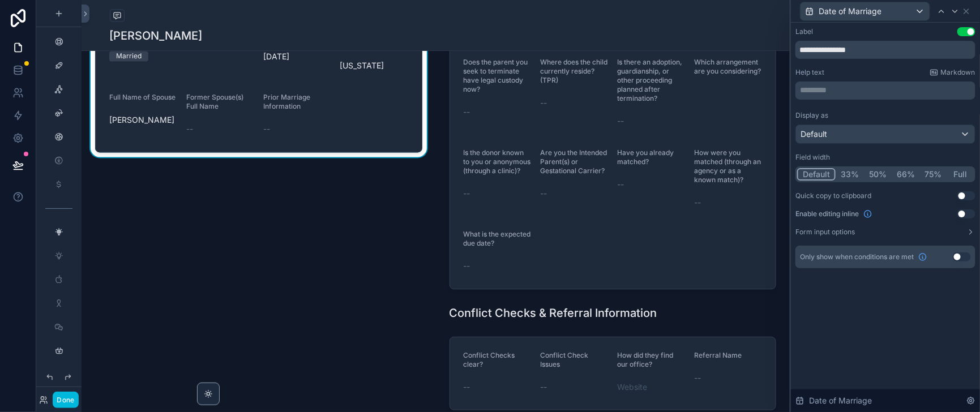
click at [864, 181] on button "50%" at bounding box center [878, 174] width 28 height 12
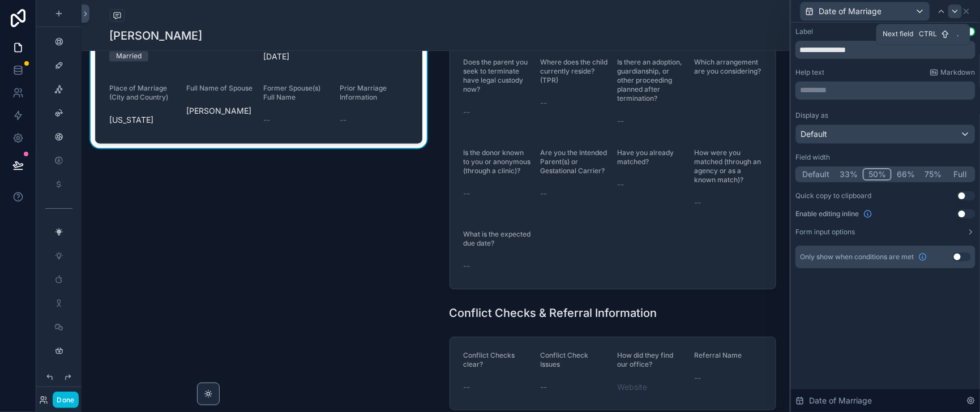
click at [953, 14] on icon at bounding box center [955, 11] width 9 height 9
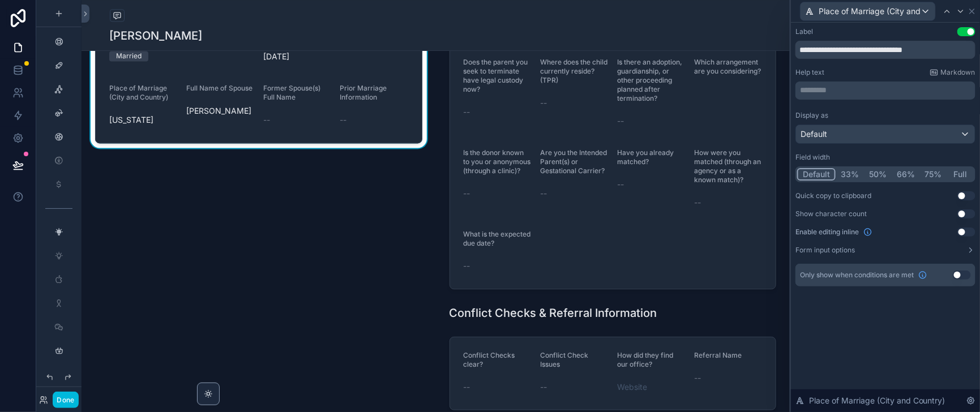
click at [864, 181] on button "50%" at bounding box center [878, 174] width 28 height 12
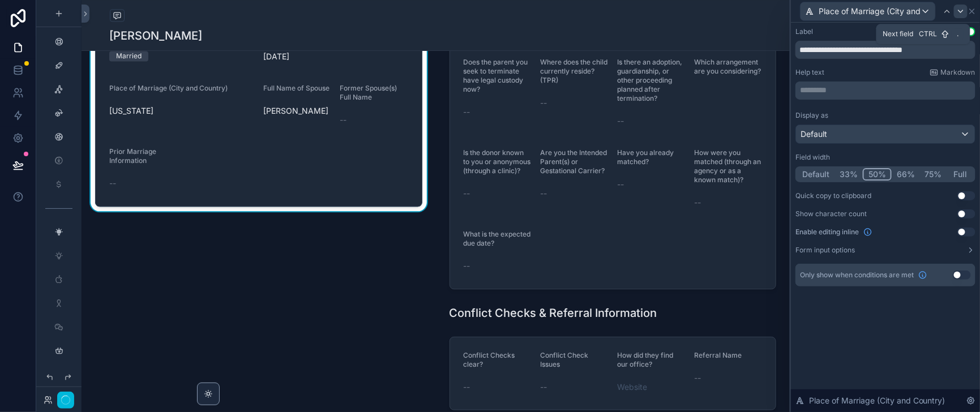
click at [959, 12] on icon at bounding box center [961, 11] width 5 height 2
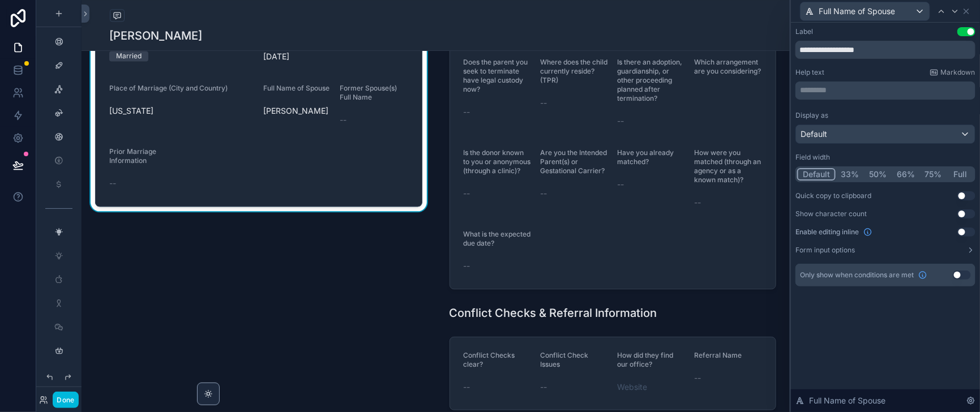
click at [865, 181] on button "50%" at bounding box center [878, 174] width 28 height 12
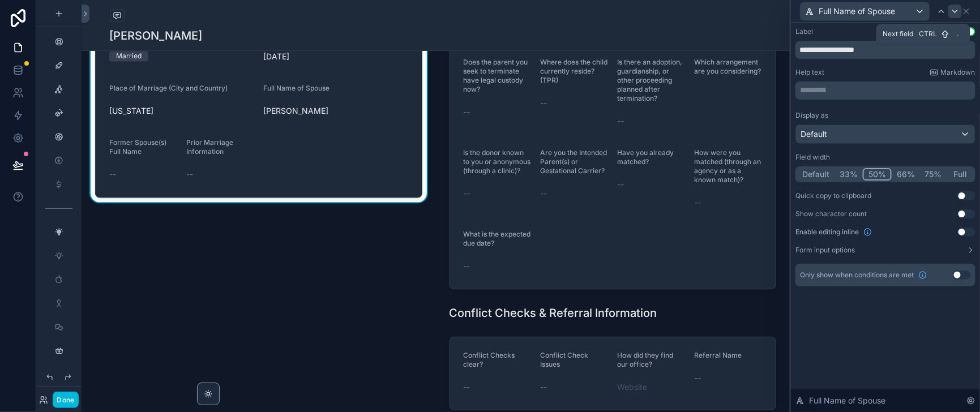
click at [953, 15] on icon at bounding box center [955, 11] width 9 height 9
click at [868, 181] on button "50%" at bounding box center [878, 174] width 28 height 12
click at [959, 12] on icon at bounding box center [961, 11] width 5 height 2
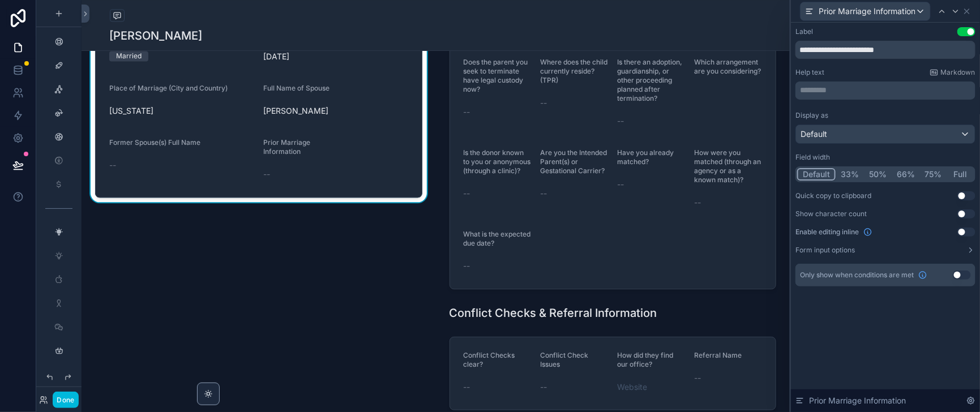
click at [867, 181] on button "50%" at bounding box center [878, 174] width 28 height 12
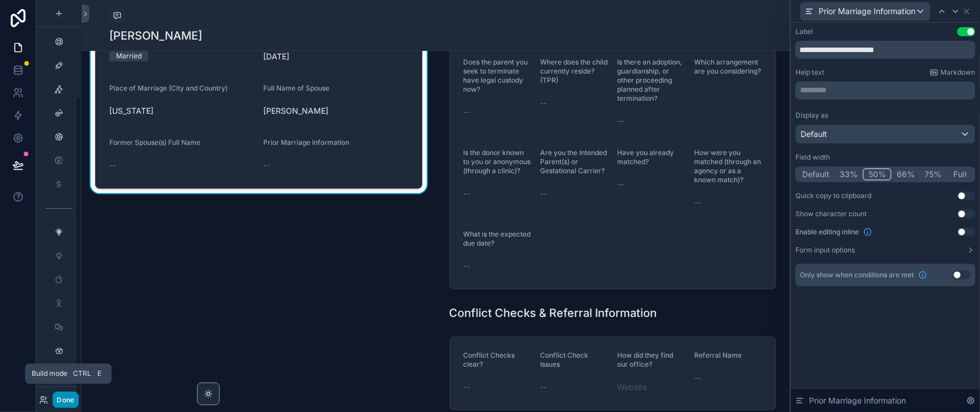
click at [77, 399] on button "Done" at bounding box center [65, 400] width 25 height 16
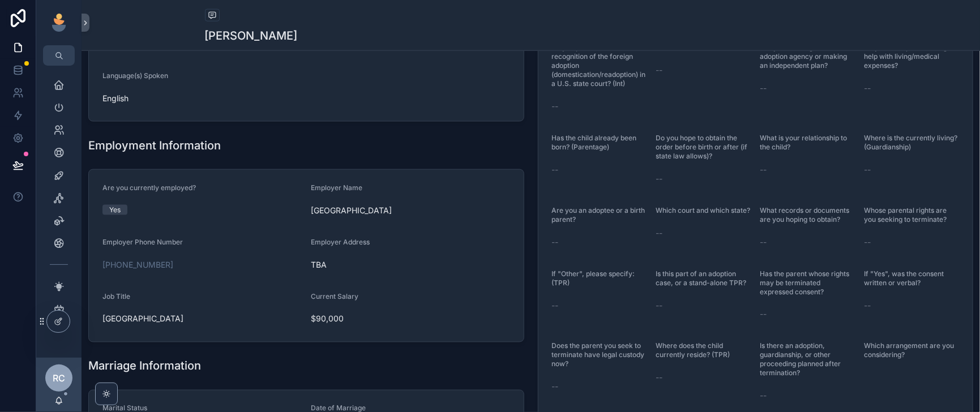
scroll to position [566, 0]
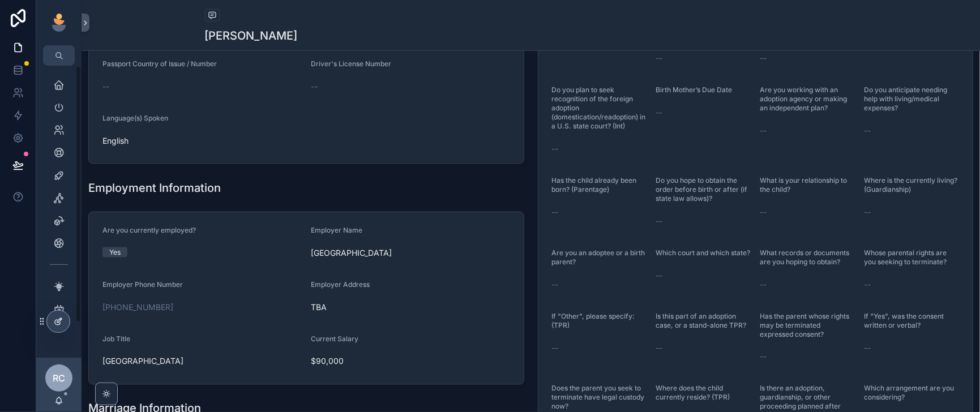
click at [65, 321] on div at bounding box center [58, 322] width 23 height 22
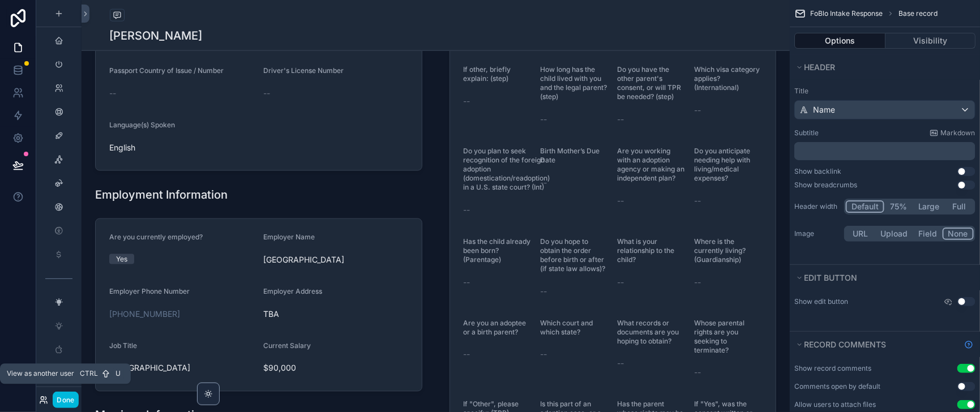
click at [48, 398] on icon at bounding box center [43, 400] width 9 height 9
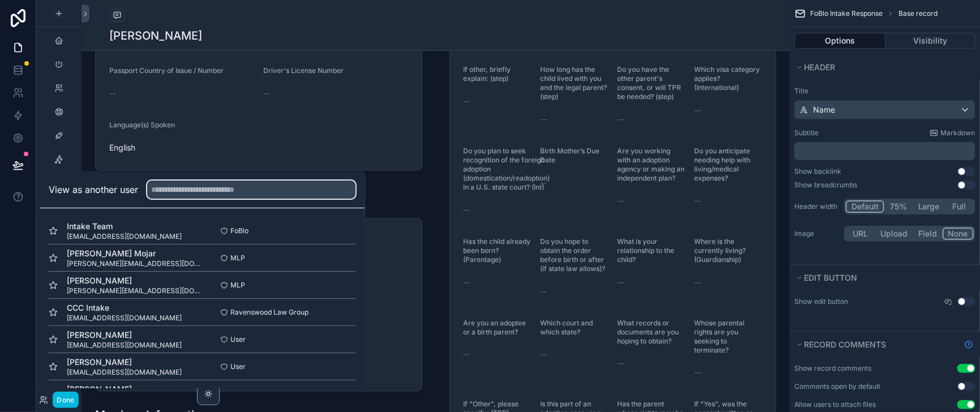
click at [211, 181] on input "text" at bounding box center [251, 190] width 208 height 18
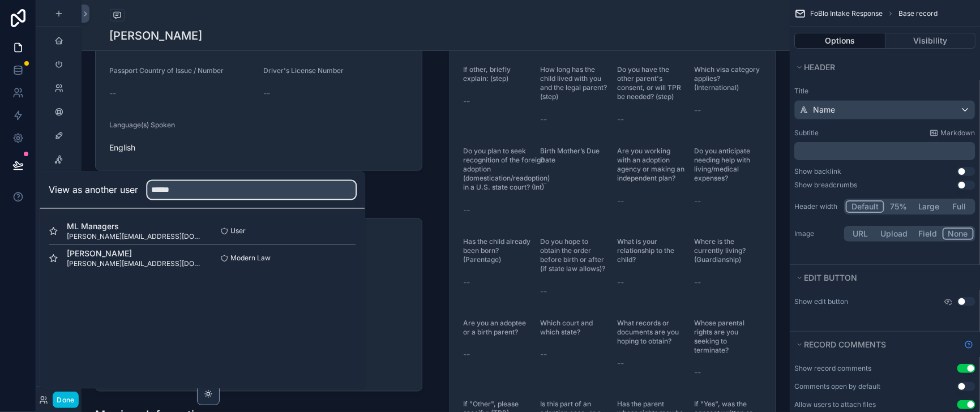
type input "******"
click at [0, 0] on button "Select" at bounding box center [0, 0] width 0 height 0
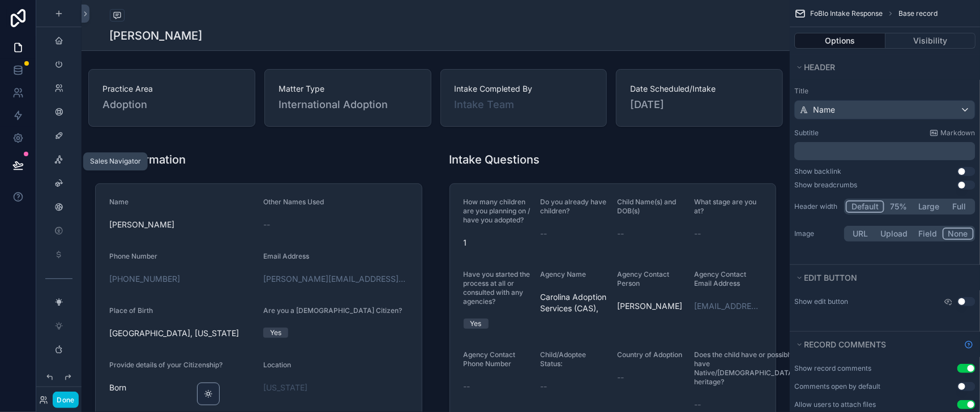
click at [65, 145] on div "scrollable content" at bounding box center [59, 136] width 14 height 18
click at [63, 69] on icon "scrollable content" at bounding box center [58, 64] width 9 height 9
click at [89, 18] on icon at bounding box center [86, 14] width 8 height 8
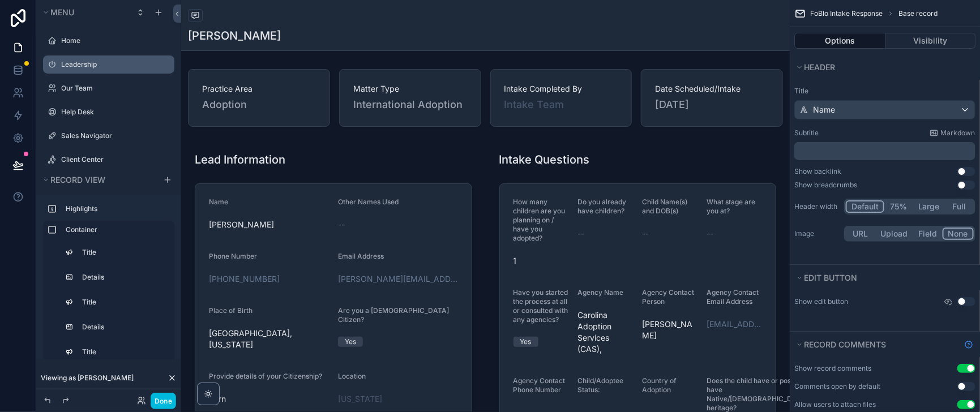
click at [83, 69] on label "Leadership" at bounding box center [114, 64] width 106 height 9
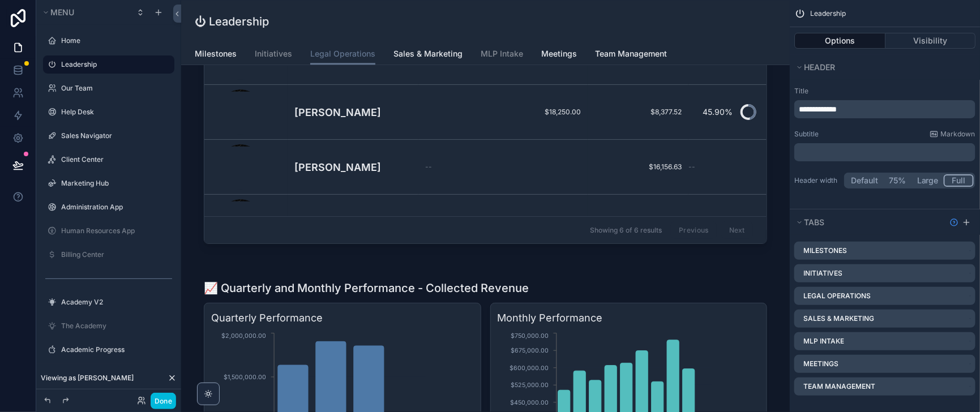
scroll to position [1133, 0]
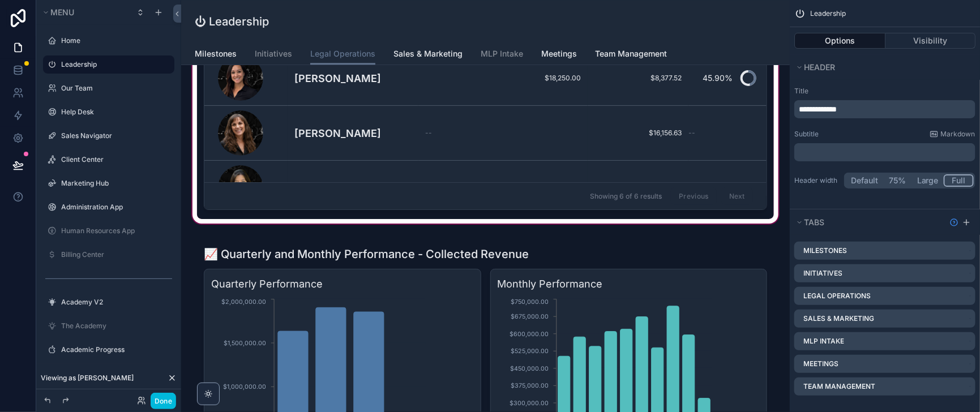
drag, startPoint x: 728, startPoint y: 156, endPoint x: 728, endPoint y: 192, distance: 35.7
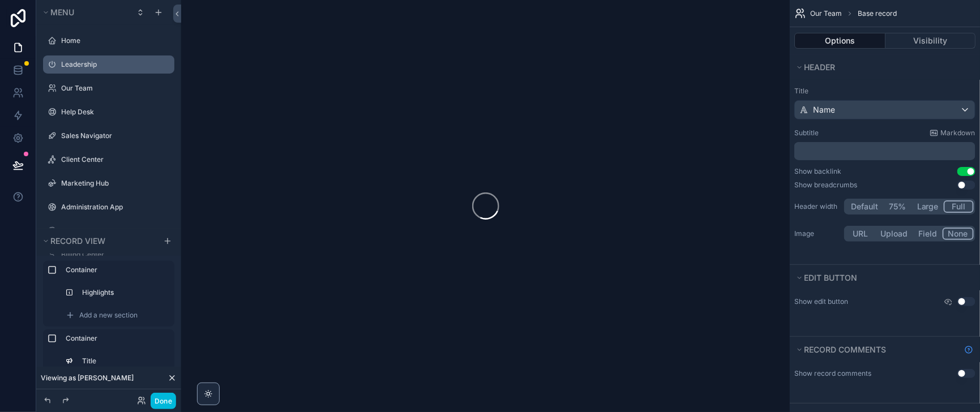
click at [580, 203] on div "scrollable content" at bounding box center [485, 206] width 609 height 412
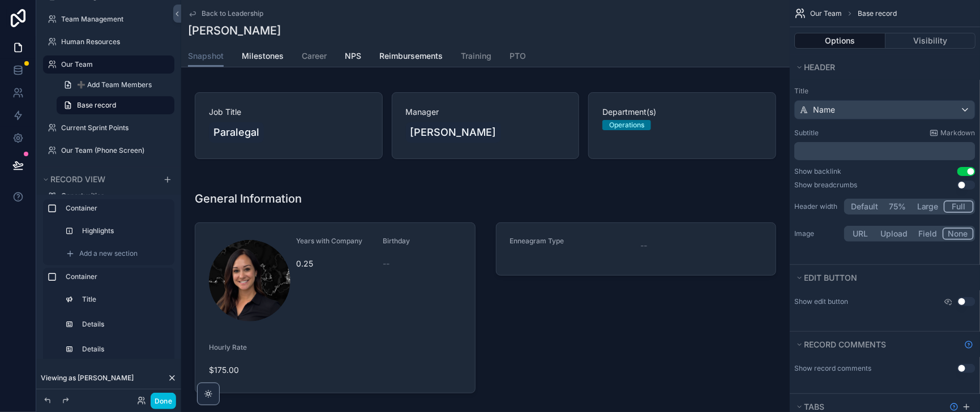
click at [263, 18] on span "Back to Leadership" at bounding box center [233, 13] width 62 height 9
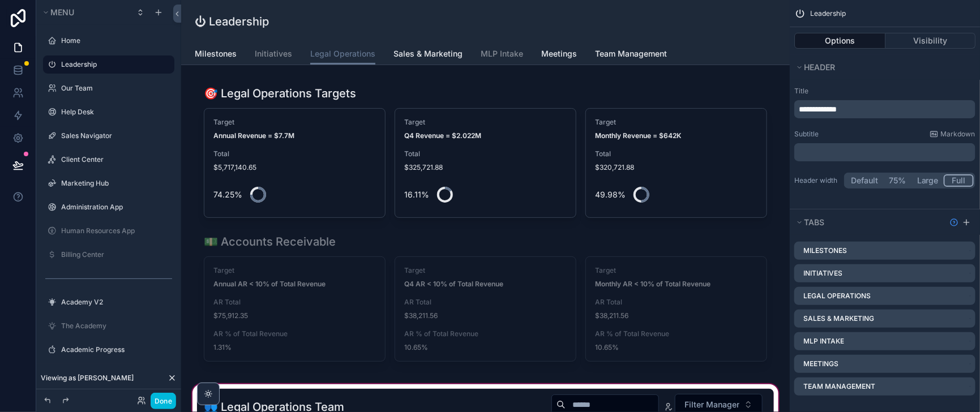
scroll to position [141, 0]
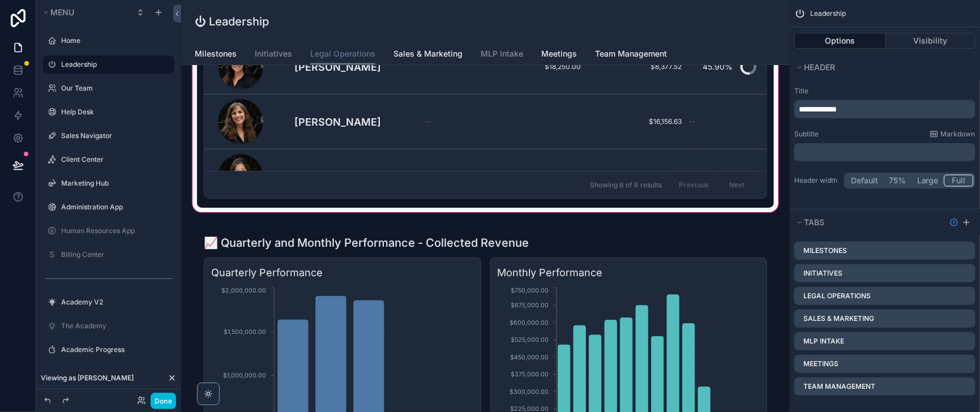
scroll to position [1133, 0]
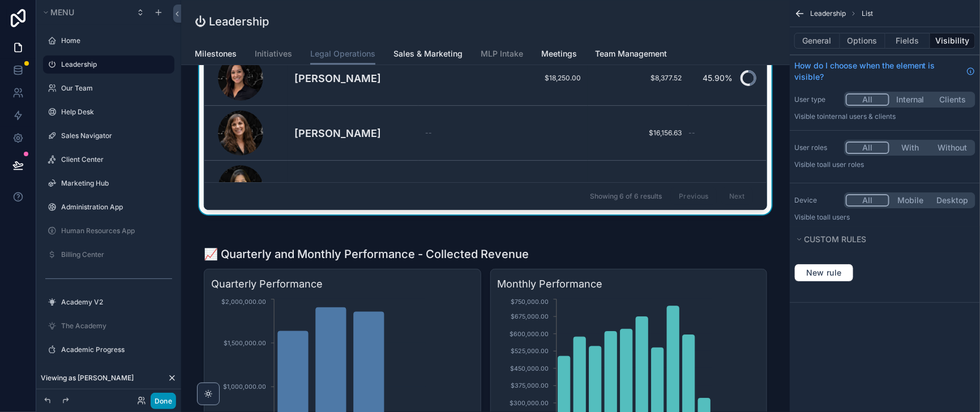
click at [176, 395] on button "Done" at bounding box center [163, 401] width 25 height 16
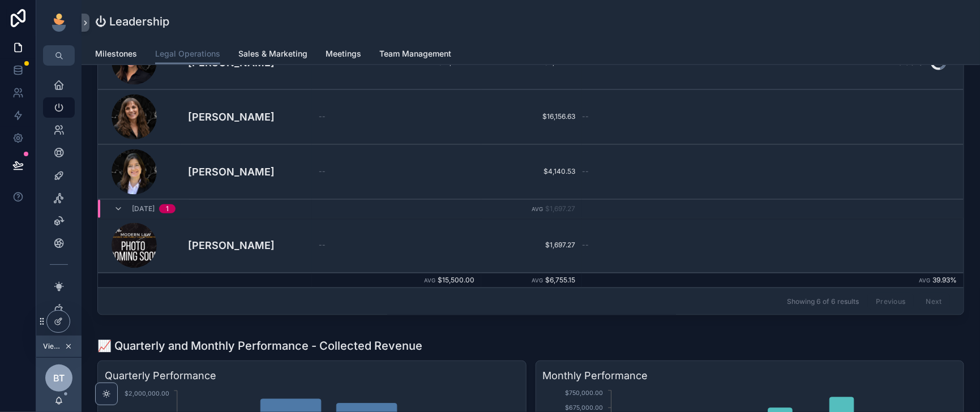
scroll to position [143, 0]
